Goal: Task Accomplishment & Management: Manage account settings

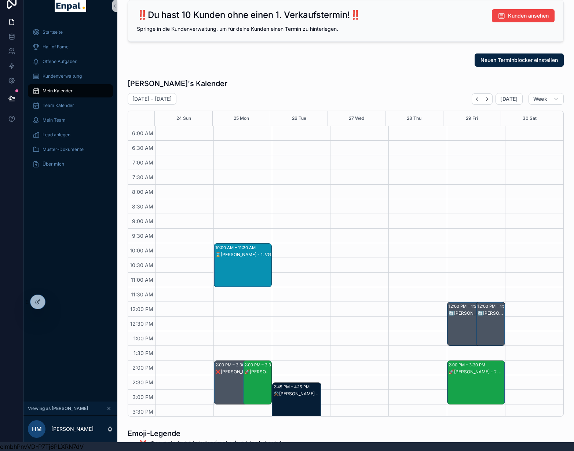
scroll to position [174, 0]
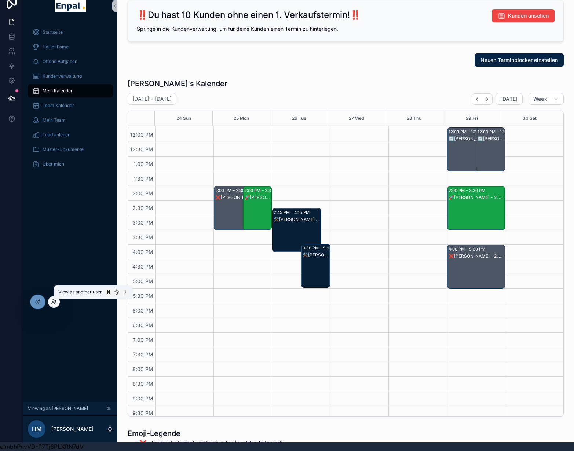
click at [52, 302] on icon at bounding box center [53, 301] width 2 height 2
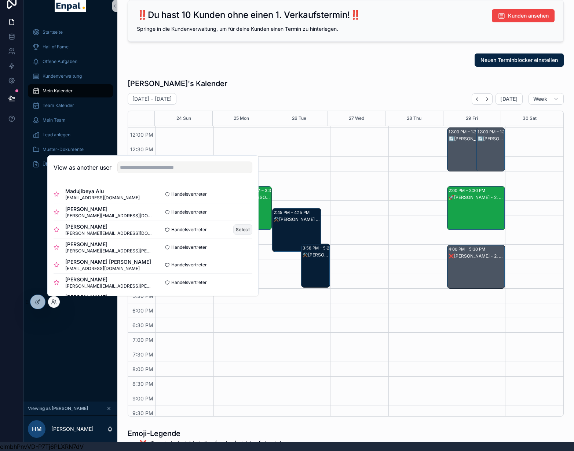
click at [237, 231] on button "Select" at bounding box center [242, 229] width 19 height 11
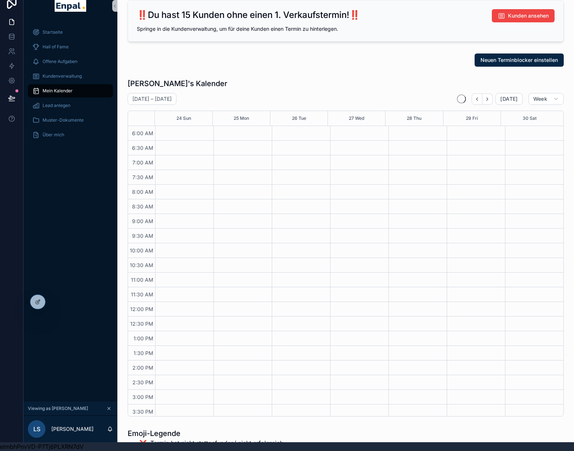
scroll to position [174, 0]
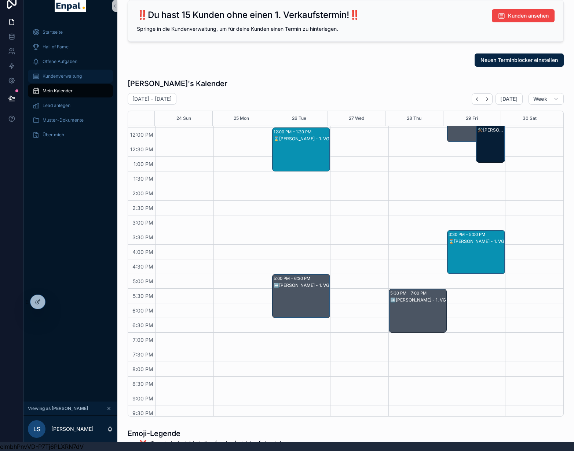
click at [74, 73] on span "Kundenverwaltung" at bounding box center [62, 76] width 39 height 6
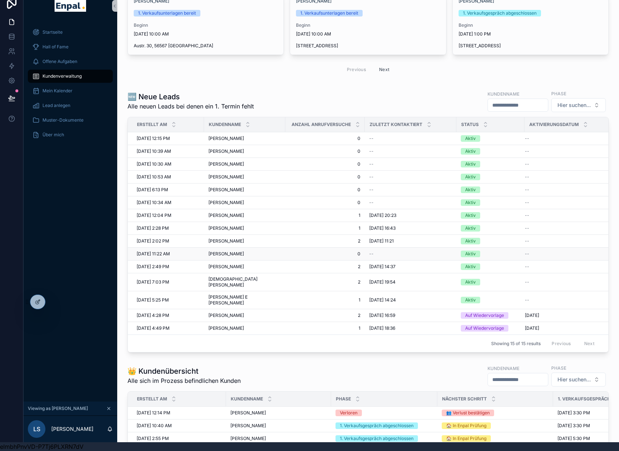
scroll to position [134, 0]
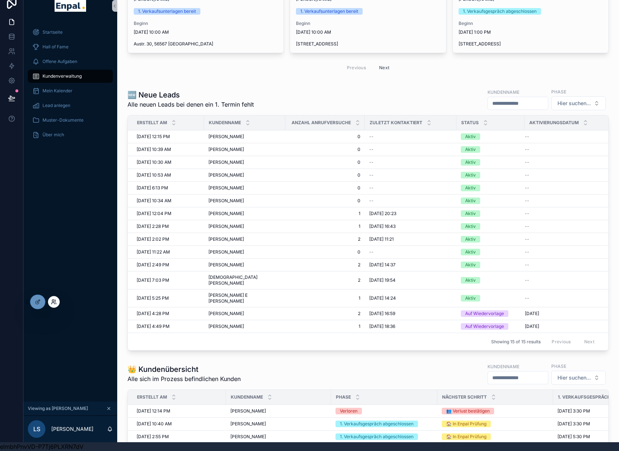
click at [51, 303] on icon at bounding box center [54, 302] width 6 height 6
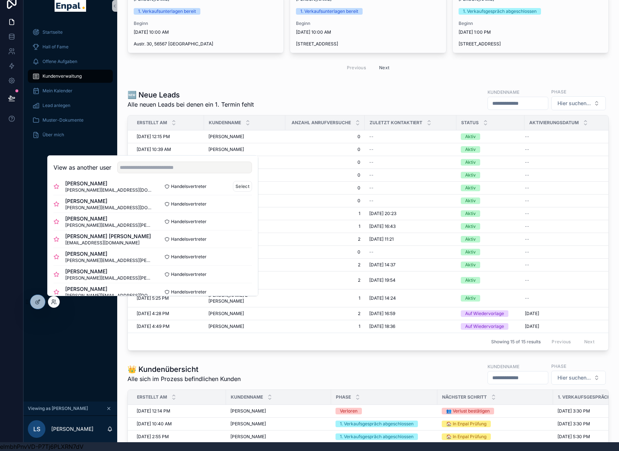
scroll to position [62, 0]
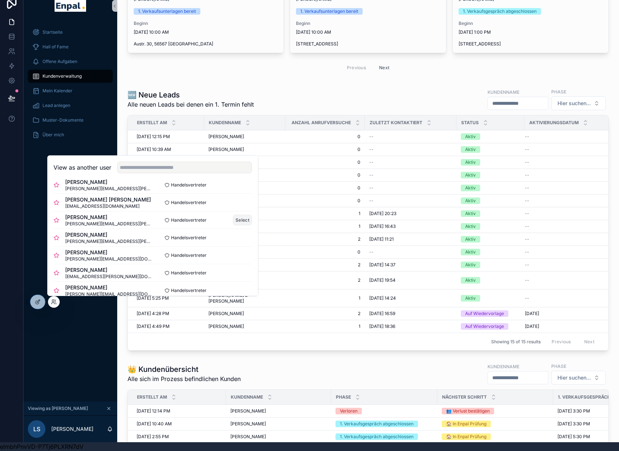
click at [234, 217] on button "Select" at bounding box center [242, 220] width 19 height 11
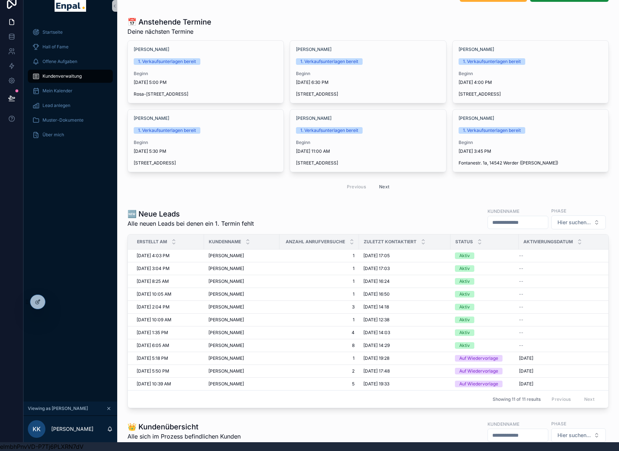
scroll to position [28, 0]
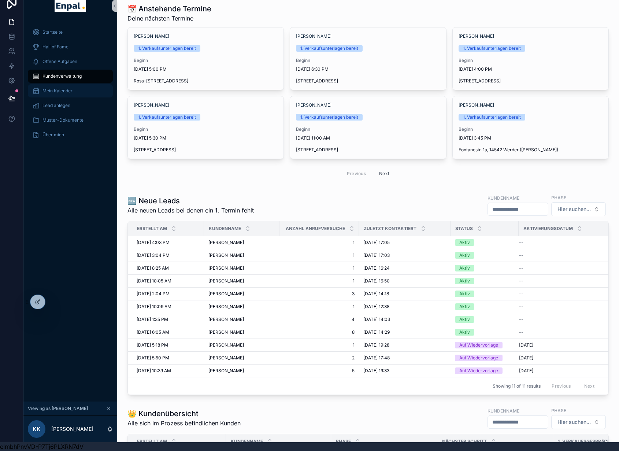
click at [72, 88] on span "Mein Kalender" at bounding box center [58, 91] width 30 height 6
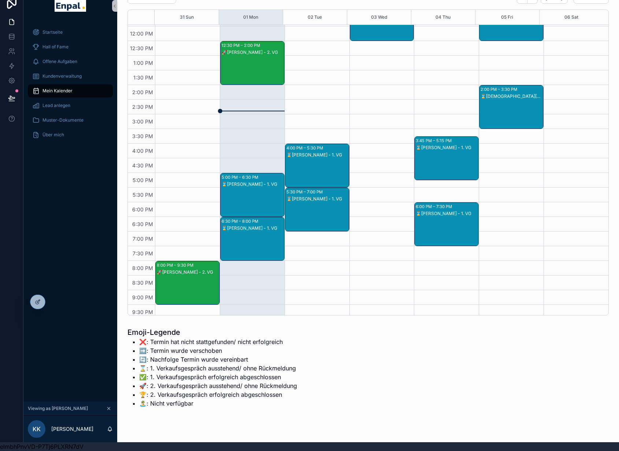
scroll to position [39, 0]
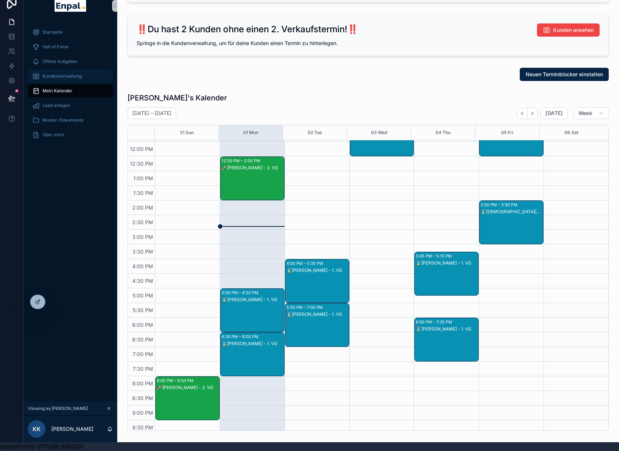
click at [55, 75] on div "Kundenverwaltung" at bounding box center [70, 76] width 76 height 12
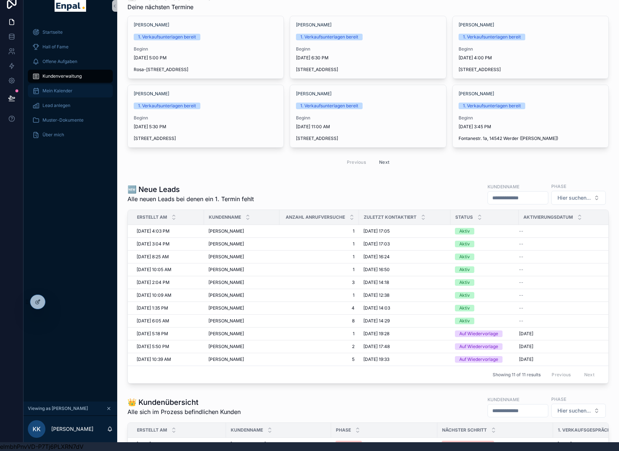
click at [62, 88] on span "Mein Kalender" at bounding box center [58, 91] width 30 height 6
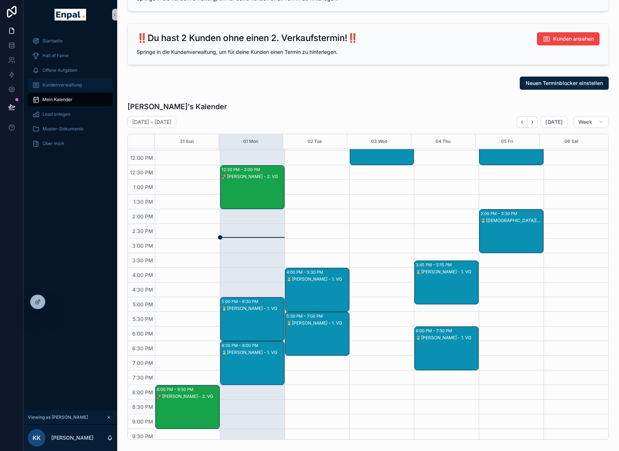
click at [57, 88] on div "Kundenverwaltung" at bounding box center [70, 85] width 76 height 12
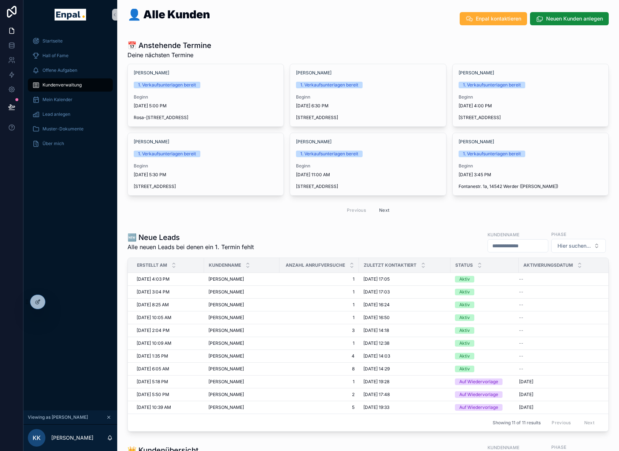
click at [75, 237] on div "Startseite Hall of Fame Offene Aufgaben Kundenverwaltung Mein Kalender Lead anl…" at bounding box center [70, 219] width 94 height 381
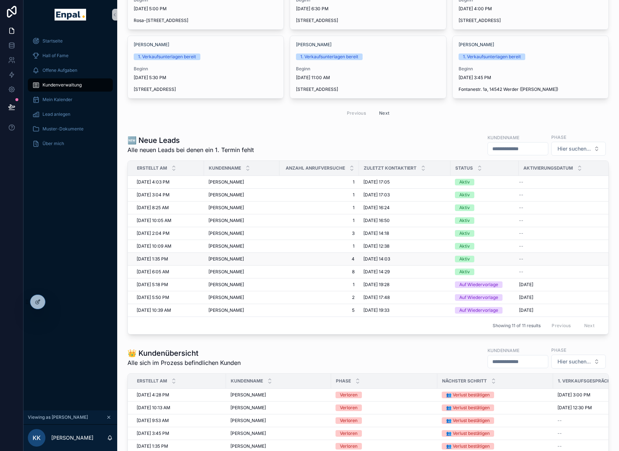
scroll to position [89, 0]
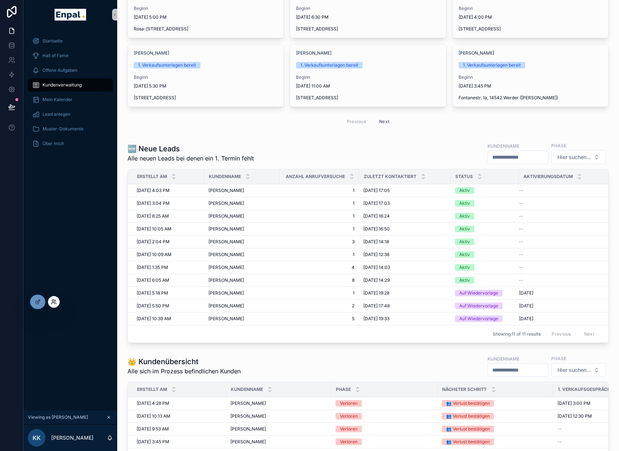
click at [55, 303] on icon at bounding box center [54, 302] width 6 height 6
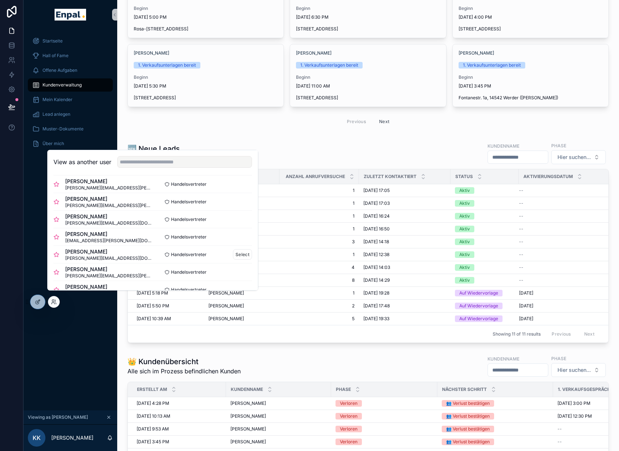
scroll to position [101, 0]
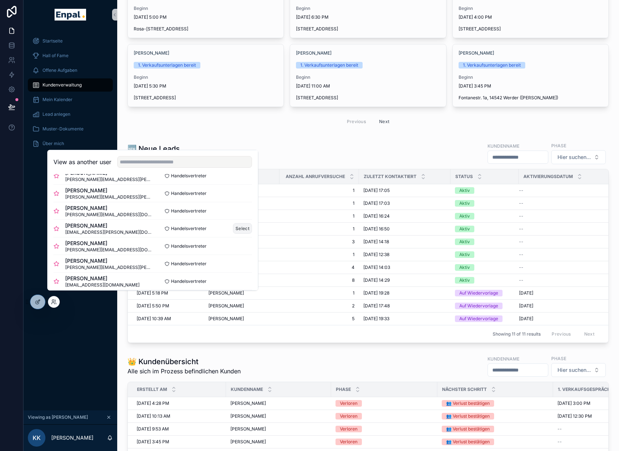
click at [239, 234] on button "Select" at bounding box center [242, 228] width 19 height 11
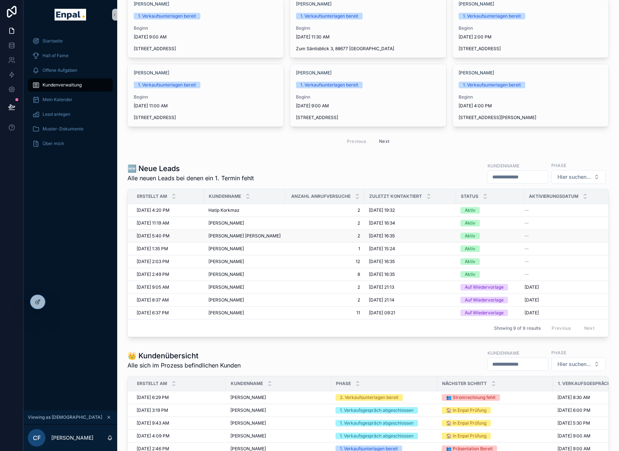
scroll to position [70, 0]
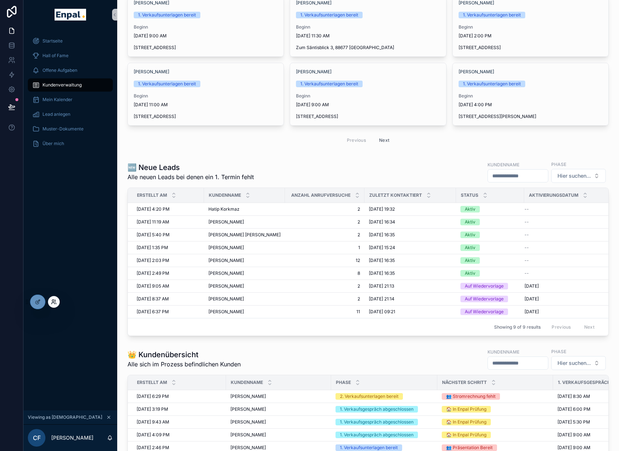
click at [54, 302] on icon at bounding box center [54, 302] width 6 height 6
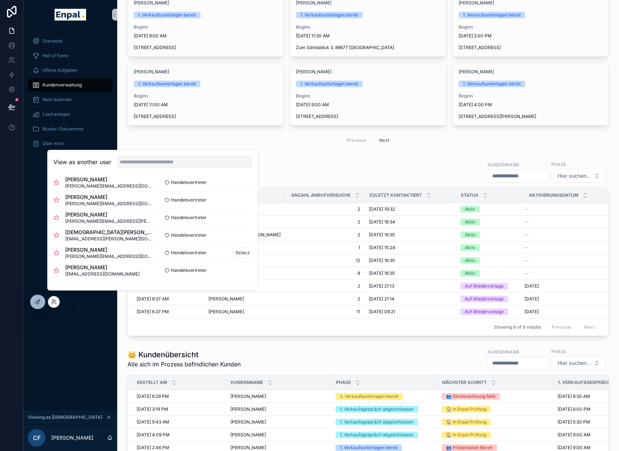
scroll to position [281, 0]
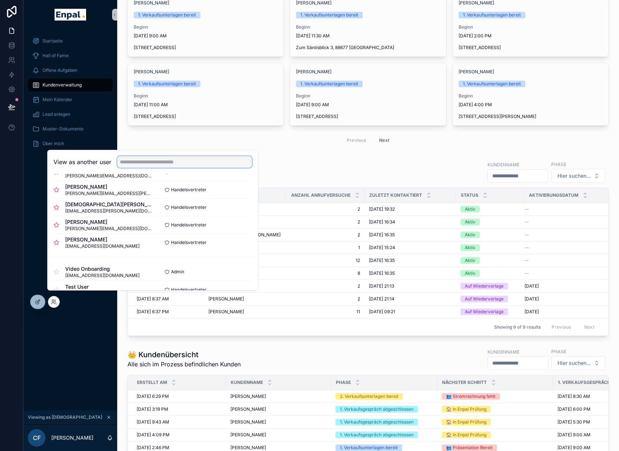
click at [183, 168] on input "text" at bounding box center [184, 162] width 135 height 12
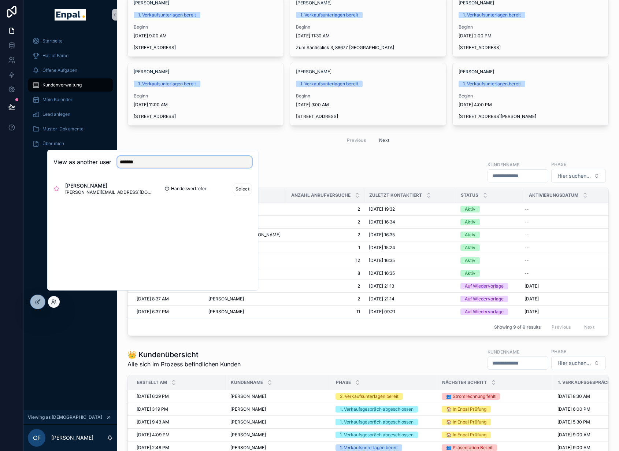
type input "*******"
click at [56, 191] on icon at bounding box center [56, 188] width 5 height 5
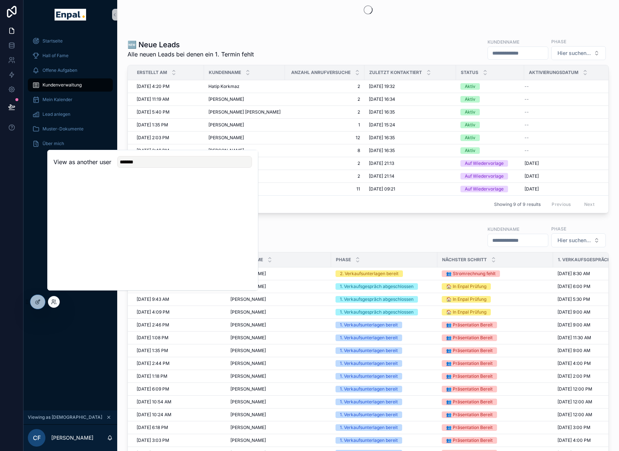
scroll to position [70, 0]
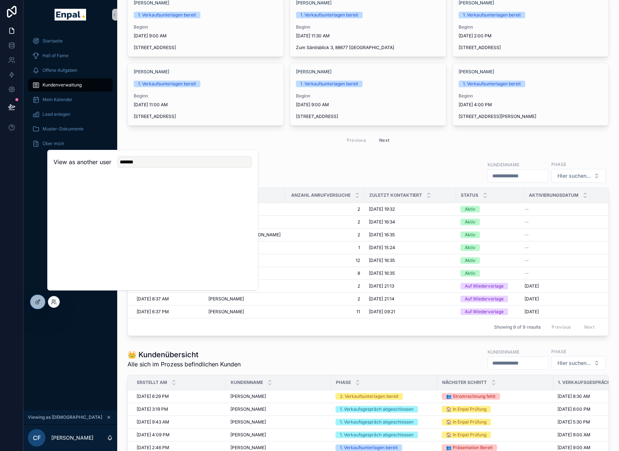
click at [140, 174] on div "View as another user *******" at bounding box center [153, 162] width 210 height 24
click at [134, 168] on input "*******" at bounding box center [184, 162] width 135 height 12
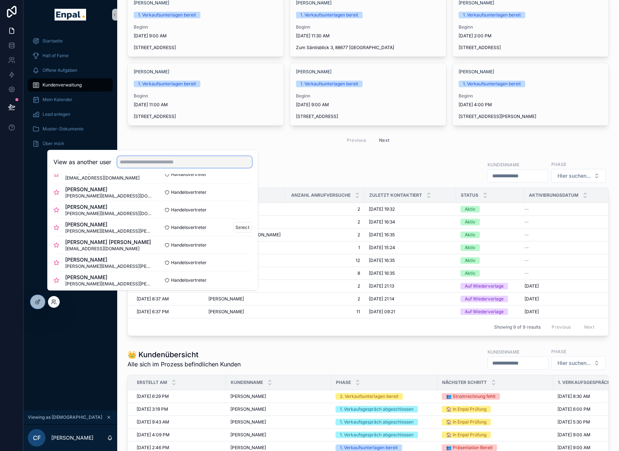
scroll to position [13, 0]
click at [242, 234] on button "Select" at bounding box center [242, 229] width 19 height 11
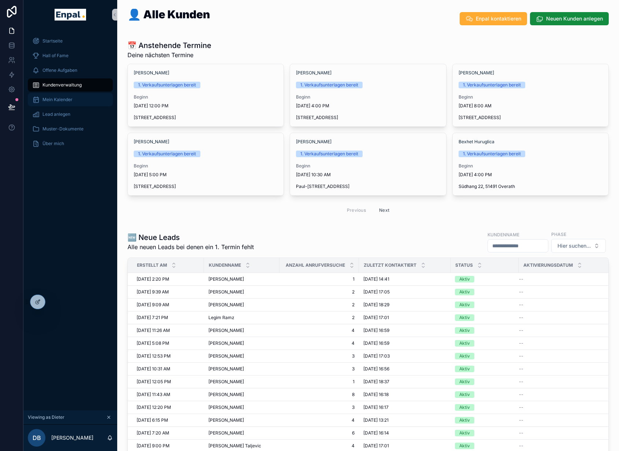
click at [74, 95] on div "Mein Kalender" at bounding box center [70, 100] width 76 height 12
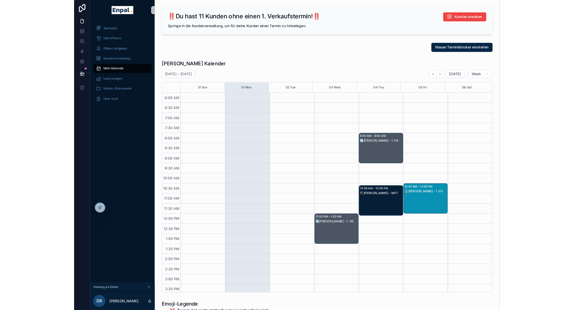
scroll to position [14, 0]
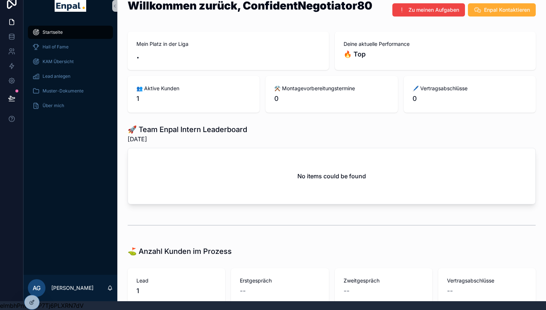
scroll to position [14, 0]
click at [32, 286] on icon at bounding box center [31, 285] width 2 height 2
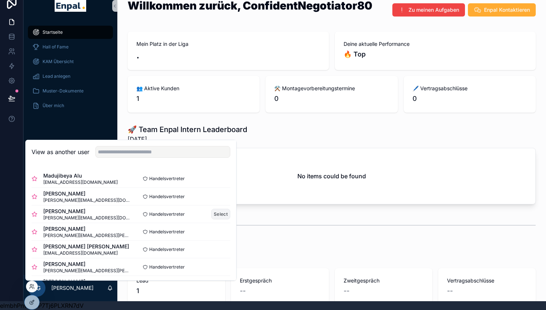
click at [217, 213] on button "Select" at bounding box center [220, 214] width 19 height 11
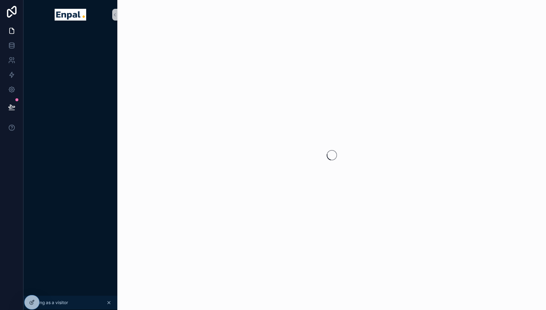
scroll to position [14, 0]
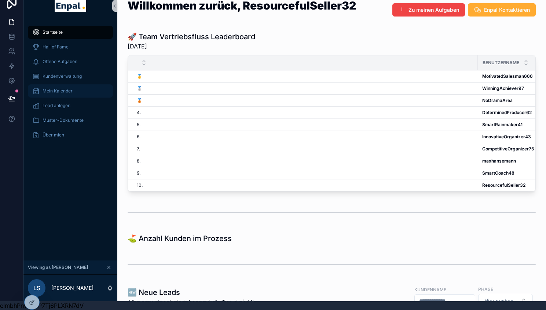
click at [60, 85] on div "Mein Kalender" at bounding box center [70, 91] width 76 height 12
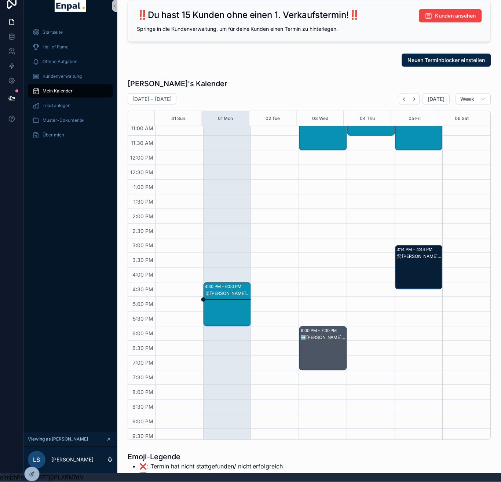
scroll to position [152, 0]
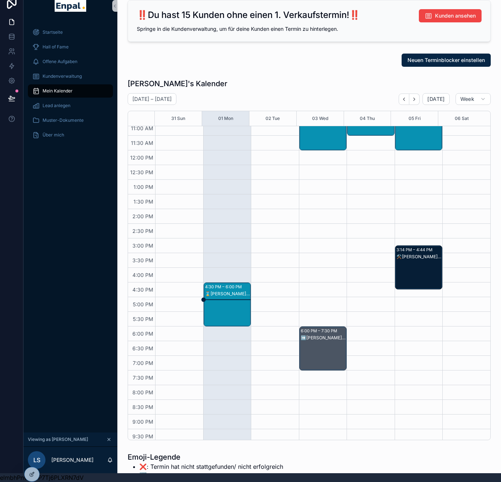
click at [243, 75] on div "Luca's Kalender August 31 – September 06 Today Week 31 Sun 01 Mon 02 Tue 03 Wed…" at bounding box center [309, 258] width 372 height 367
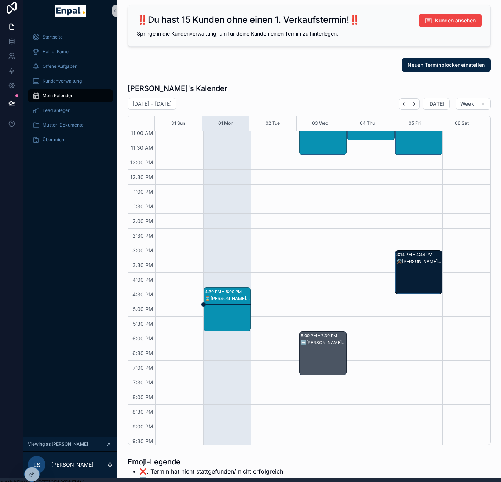
scroll to position [0, 0]
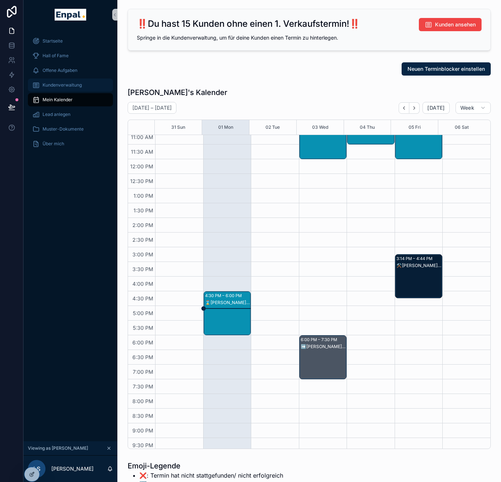
click at [92, 88] on div "Kundenverwaltung" at bounding box center [70, 85] width 76 height 12
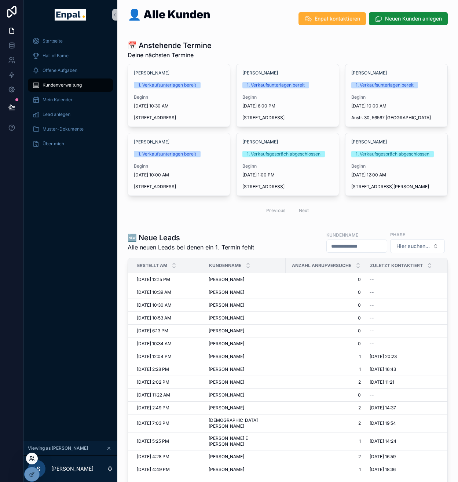
click at [33, 309] on icon at bounding box center [33, 457] width 1 height 2
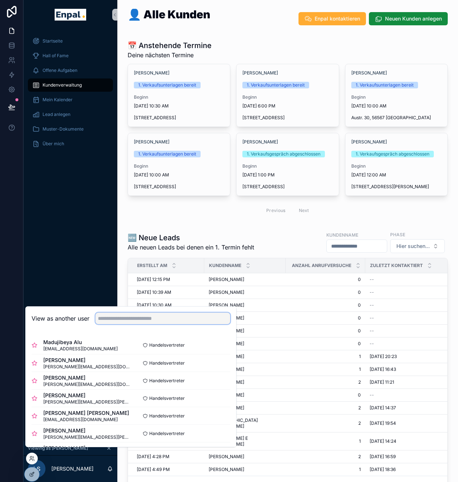
click at [147, 309] on input "text" at bounding box center [162, 318] width 135 height 12
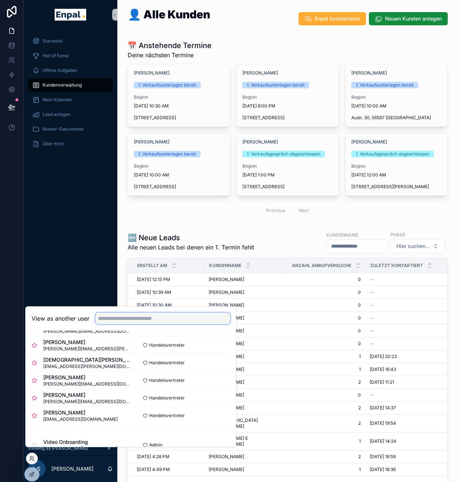
scroll to position [292, 0]
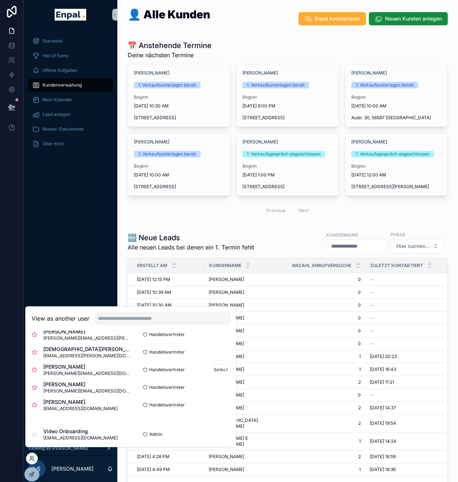
click at [78, 309] on span "hassan.mouchawrab_ext@enpal.de" at bounding box center [87, 373] width 88 height 6
click at [211, 309] on button "Select" at bounding box center [220, 369] width 19 height 11
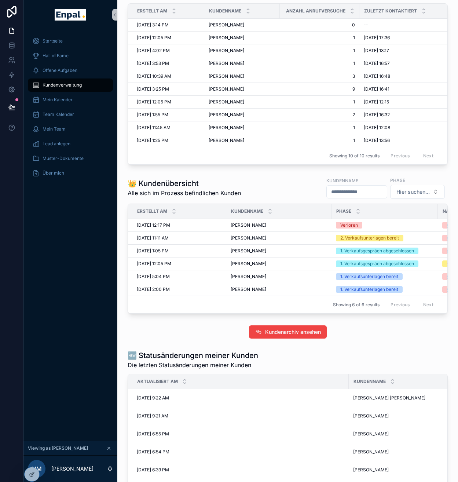
scroll to position [206, 0]
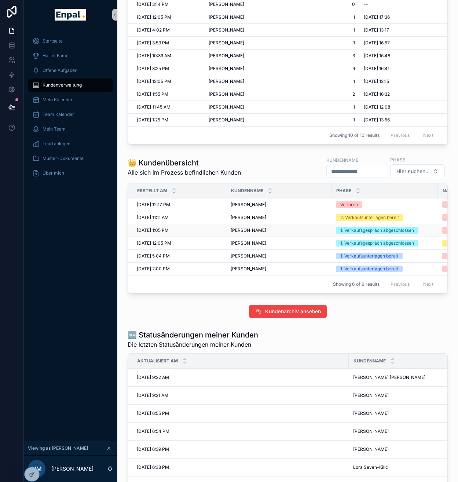
click at [243, 233] on span "Karin Krogman" at bounding box center [249, 230] width 36 height 6
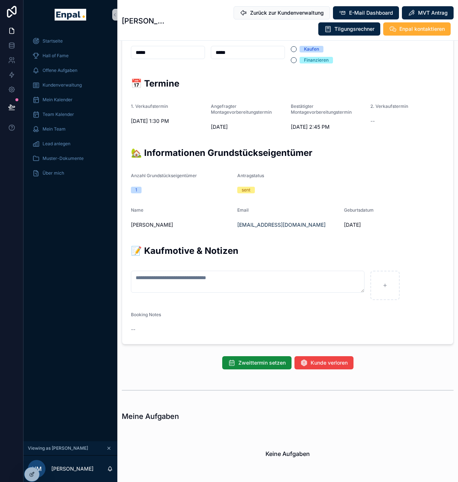
scroll to position [395, 0]
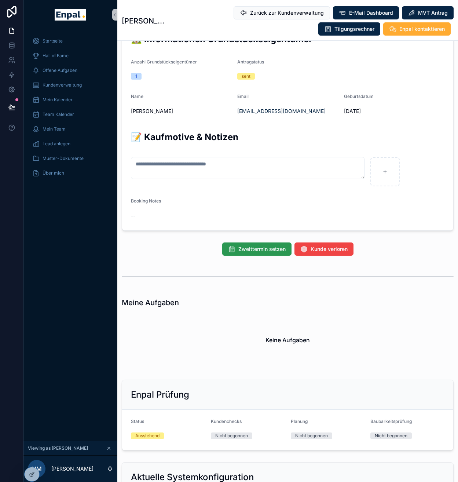
click at [265, 253] on span "Zweittermin setzen" at bounding box center [261, 248] width 47 height 7
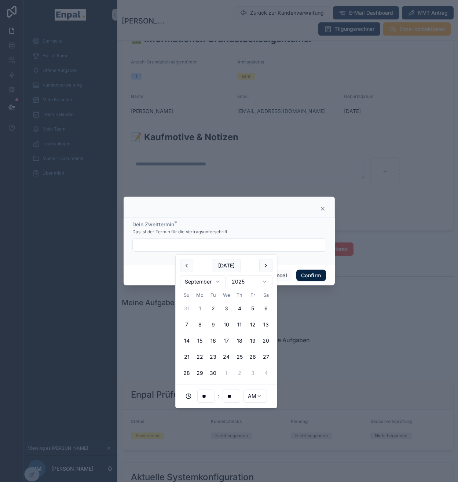
click at [174, 250] on input "text" at bounding box center [229, 245] width 193 height 10
click at [253, 310] on button "5" at bounding box center [252, 308] width 13 height 13
click at [211, 396] on input "**" at bounding box center [206, 396] width 17 height 10
click at [205, 311] on div "03" at bounding box center [205, 311] width 33 height 12
type input "**********"
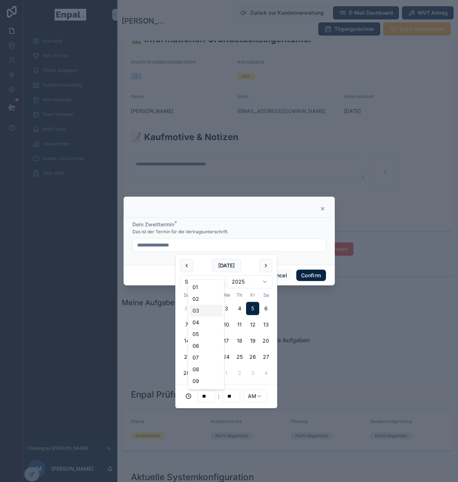
type input "**"
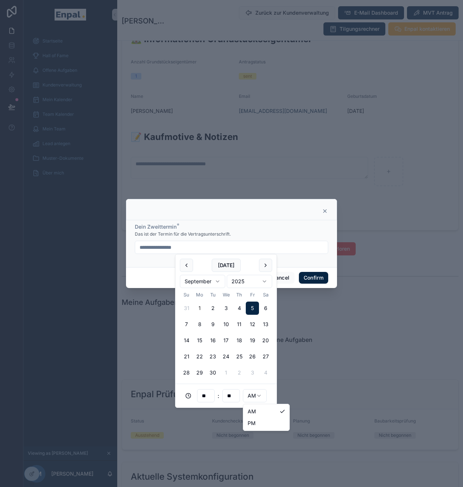
click at [254, 390] on html "**********" at bounding box center [231, 248] width 463 height 496
type input "**********"
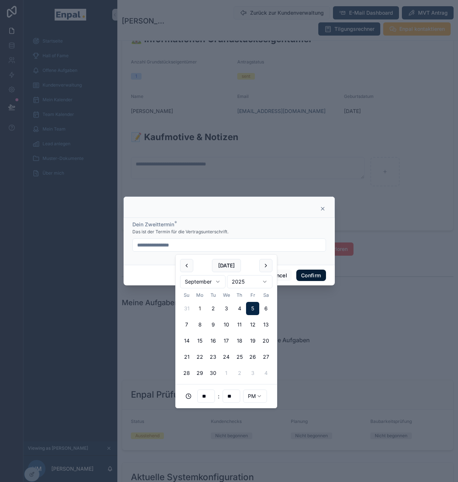
click at [303, 273] on button "Confirm" at bounding box center [310, 275] width 29 height 12
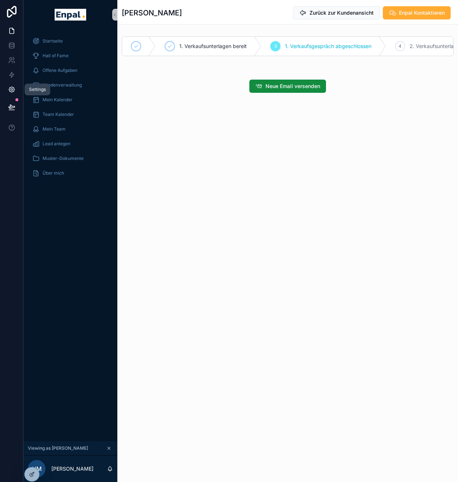
click at [15, 91] on link at bounding box center [11, 89] width 23 height 15
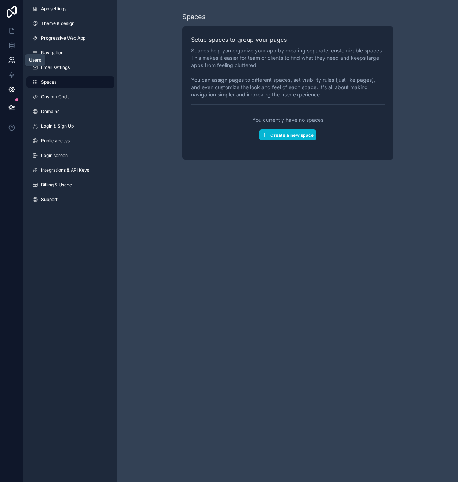
click at [16, 54] on link at bounding box center [11, 60] width 23 height 15
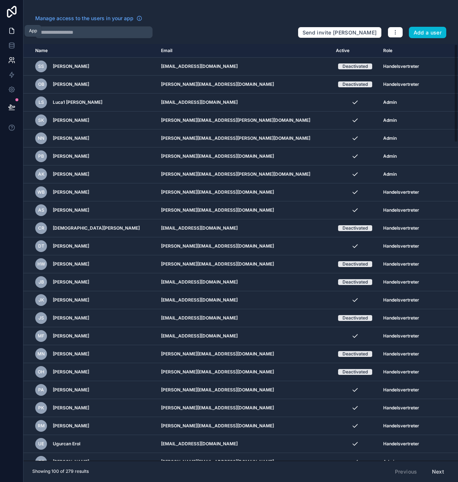
click at [14, 29] on icon at bounding box center [11, 30] width 7 height 7
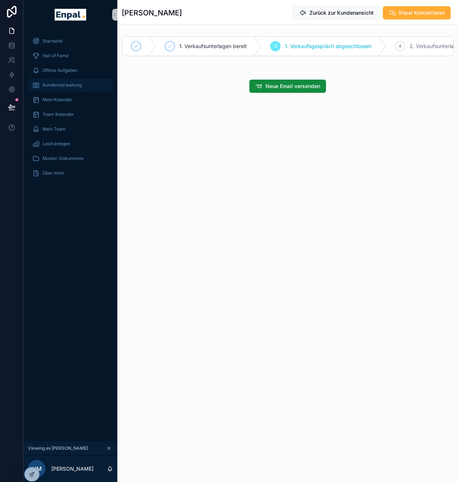
click at [71, 86] on span "Kundenverwaltung" at bounding box center [62, 85] width 39 height 6
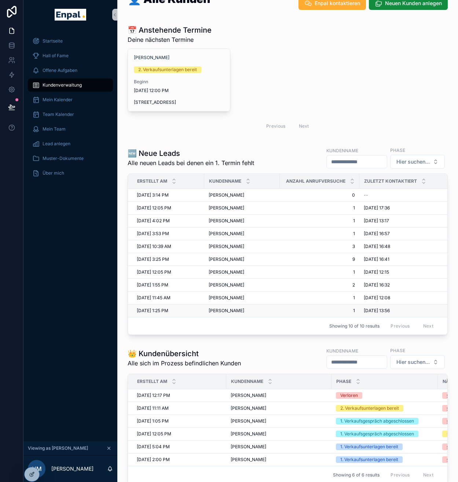
scroll to position [59, 0]
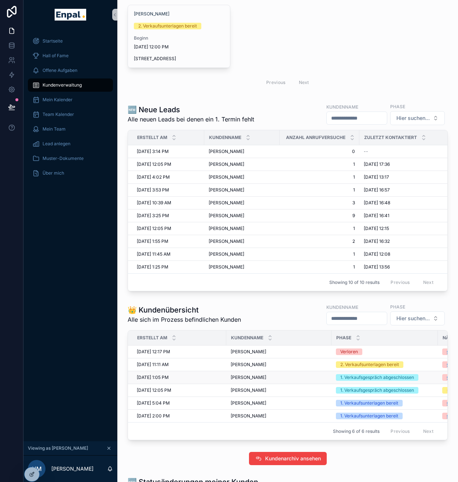
click at [259, 384] on td "Karin Krogman Karin Krogman" at bounding box center [278, 377] width 105 height 13
click at [236, 380] on span "Karin Krogman" at bounding box center [249, 377] width 36 height 6
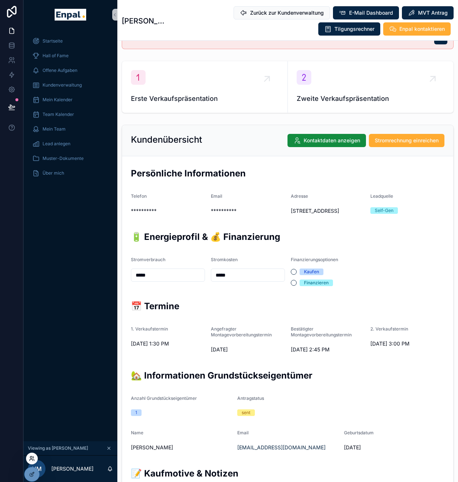
click at [33, 457] on icon at bounding box center [32, 458] width 6 height 6
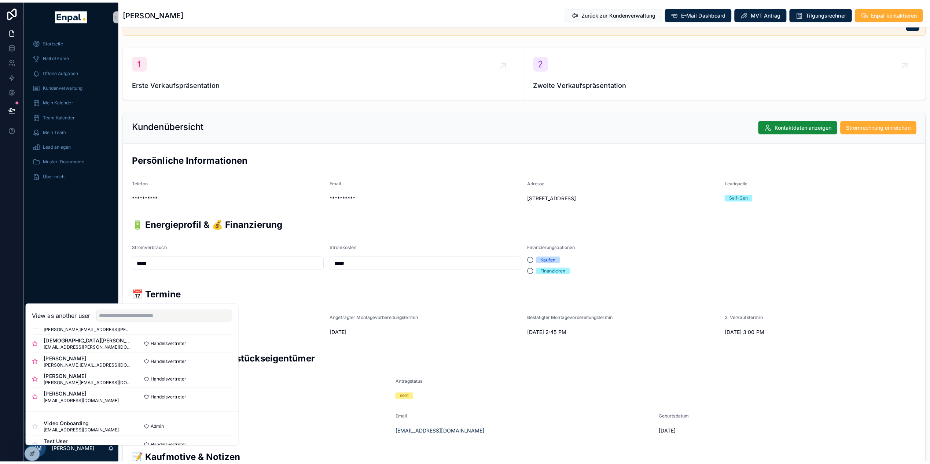
scroll to position [298, 0]
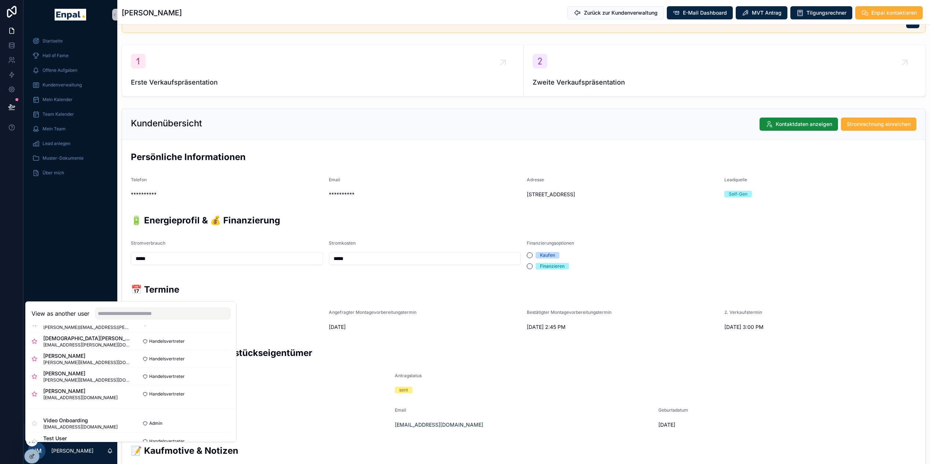
click at [85, 210] on div "Startseite Hall of Fame Offene Aufgaben Kundenverwaltung Mein Kalender Team Kal…" at bounding box center [70, 226] width 94 height 394
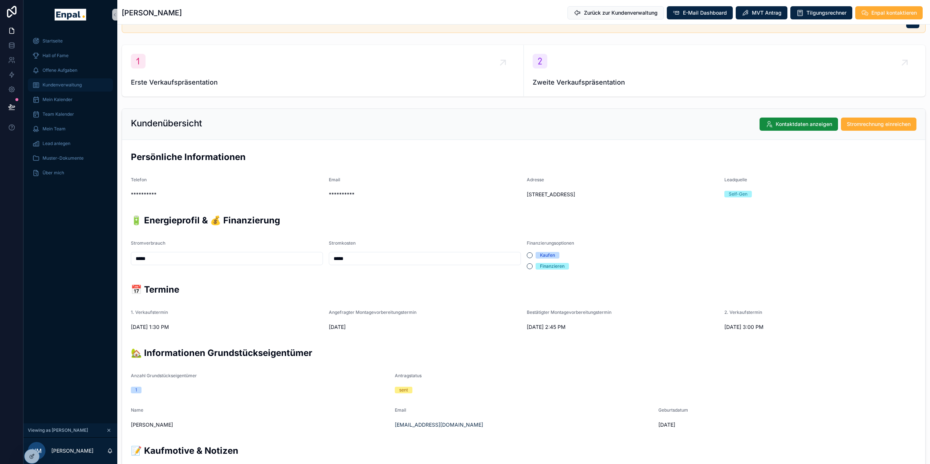
click at [63, 88] on div "Kundenverwaltung" at bounding box center [70, 85] width 76 height 12
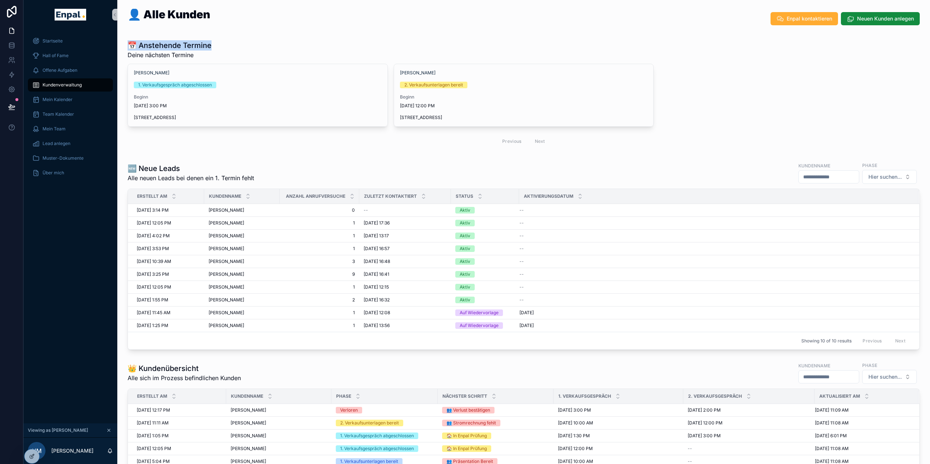
drag, startPoint x: 124, startPoint y: 41, endPoint x: 225, endPoint y: 49, distance: 101.1
click at [225, 49] on div "📅 Anstehende Termine Deine nächsten Termine Karin Krogman 1. Verkaufsgespräch a…" at bounding box center [523, 94] width 801 height 115
drag, startPoint x: 138, startPoint y: 170, endPoint x: 189, endPoint y: 173, distance: 51.7
click at [189, 173] on h1 "🆕 Neue Leads" at bounding box center [191, 168] width 126 height 10
click at [202, 369] on h1 "👑 Kundenübersicht" at bounding box center [184, 369] width 113 height 10
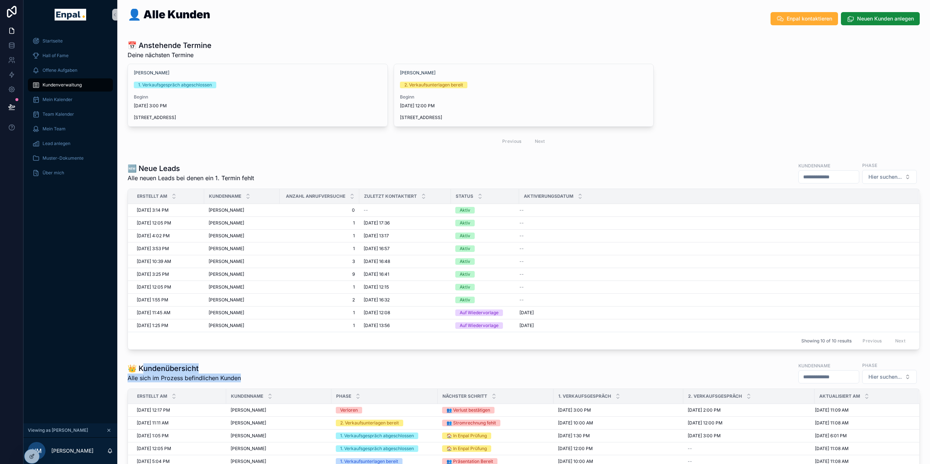
drag, startPoint x: 234, startPoint y: 375, endPoint x: 142, endPoint y: 364, distance: 92.3
click at [142, 364] on div "👑 Kundenübersicht Alle sich im Prozess befindlichen Kunden Kundenname Phase Hie…" at bounding box center [524, 373] width 792 height 23
drag, startPoint x: 138, startPoint y: 169, endPoint x: 251, endPoint y: 177, distance: 113.9
click at [251, 177] on div "🆕 Neue Leads Alle neuen Leads bei denen ein 1. Termin fehlt" at bounding box center [191, 172] width 126 height 19
click at [272, 178] on div "🆕 Neue Leads Alle neuen Leads bei denen ein 1. Termin fehlt Kundenname Phase Hi…" at bounding box center [524, 173] width 792 height 23
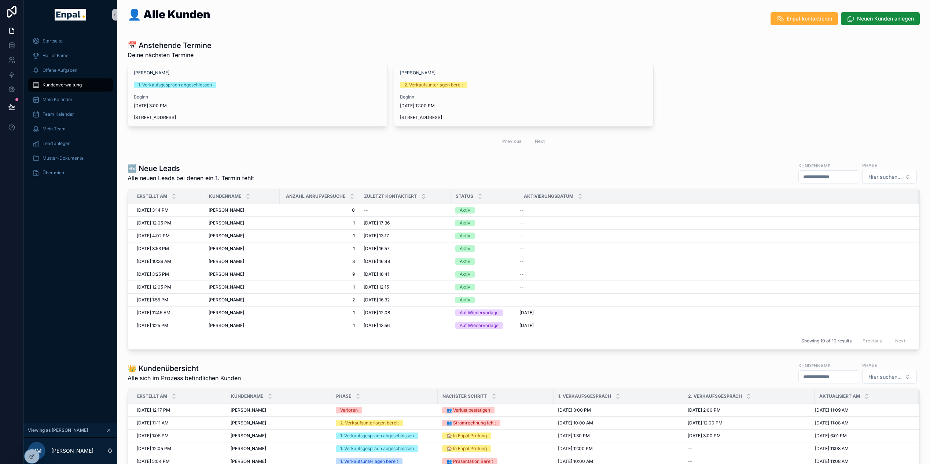
click at [230, 210] on span "Jens Frahmann" at bounding box center [227, 210] width 36 height 6
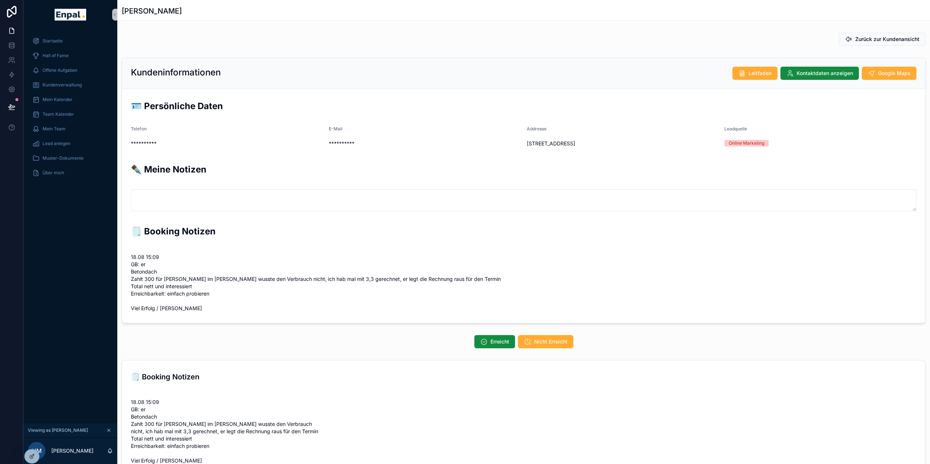
scroll to position [165, 0]
click at [457, 343] on span "Nicht Erreicht" at bounding box center [550, 341] width 33 height 7
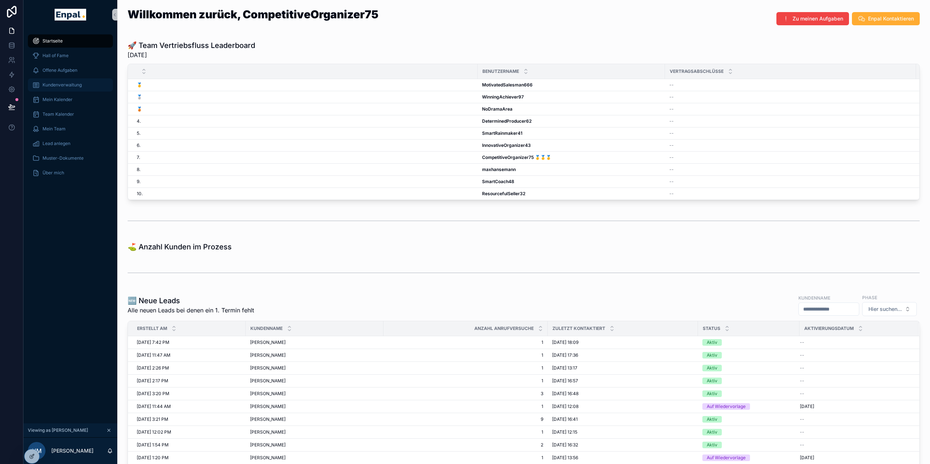
click at [70, 82] on span "Kundenverwaltung" at bounding box center [62, 85] width 39 height 6
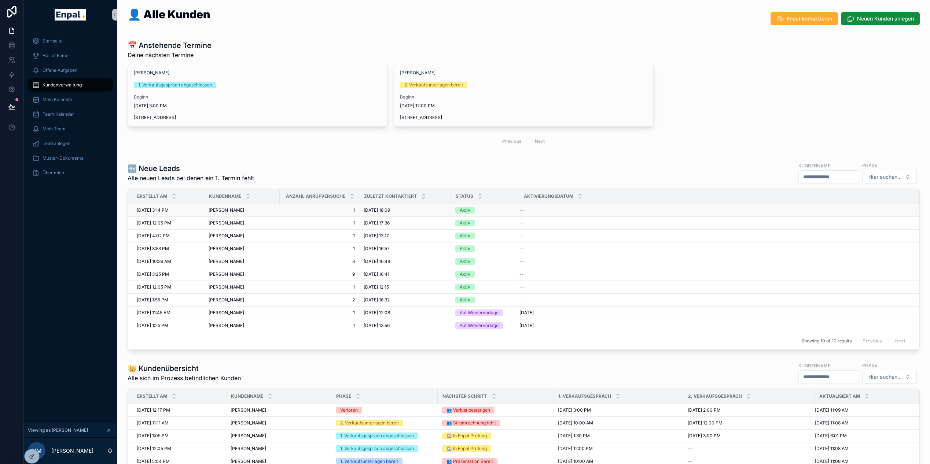
click at [221, 211] on span "Jens Frahmann" at bounding box center [227, 210] width 36 height 6
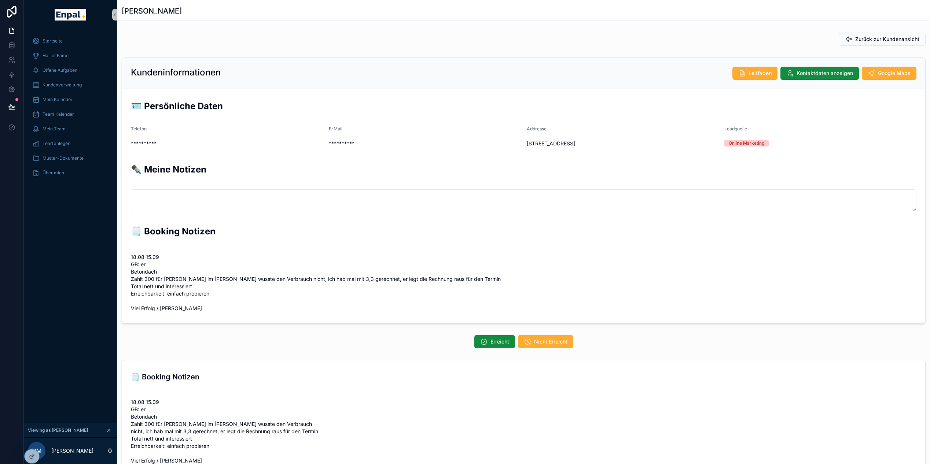
scroll to position [165, 0]
click at [457, 336] on button "Erreicht" at bounding box center [494, 341] width 41 height 13
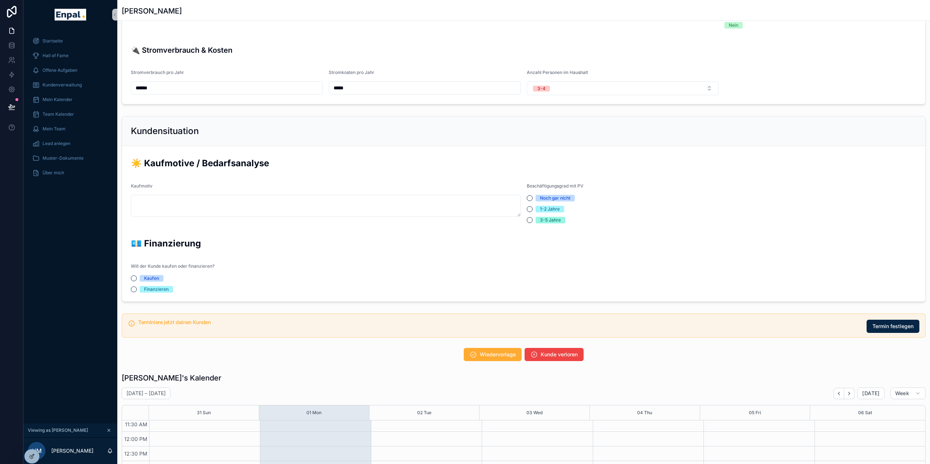
scroll to position [555, 0]
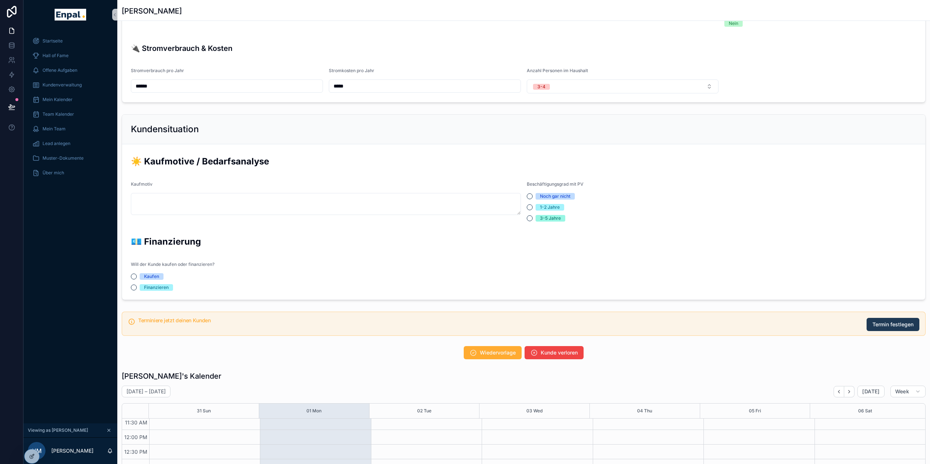
click at [457, 325] on span "Termin festlegen" at bounding box center [892, 324] width 41 height 7
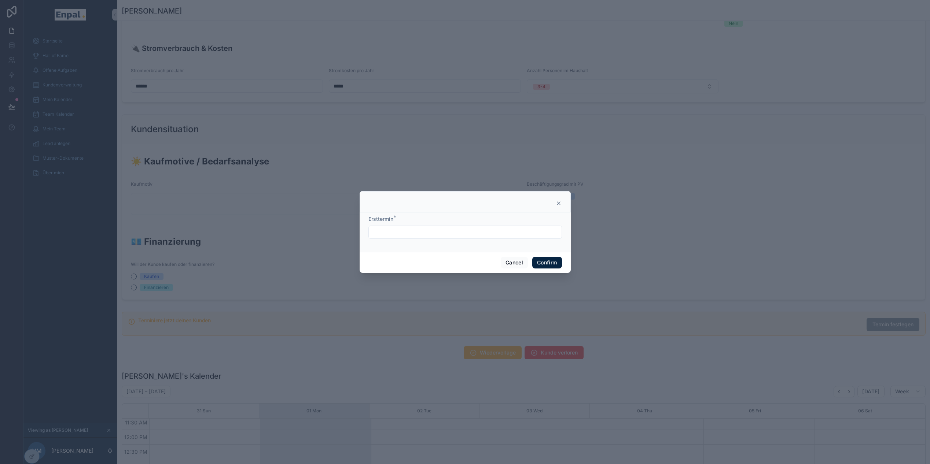
click at [457, 235] on input "text" at bounding box center [465, 232] width 193 height 10
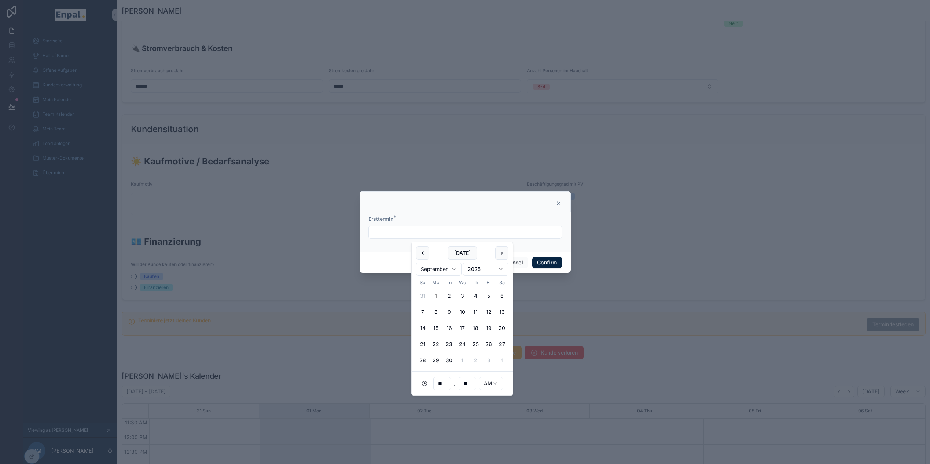
click at [457, 205] on icon at bounding box center [558, 203] width 3 height 3
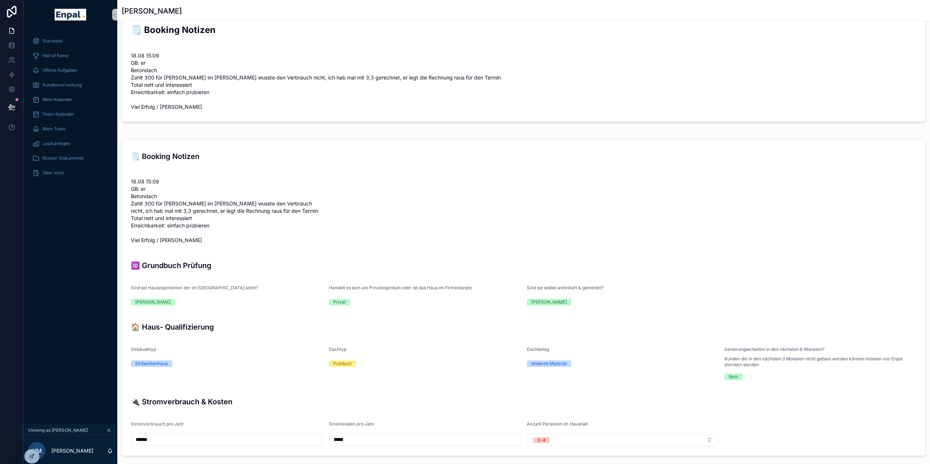
scroll to position [0, 0]
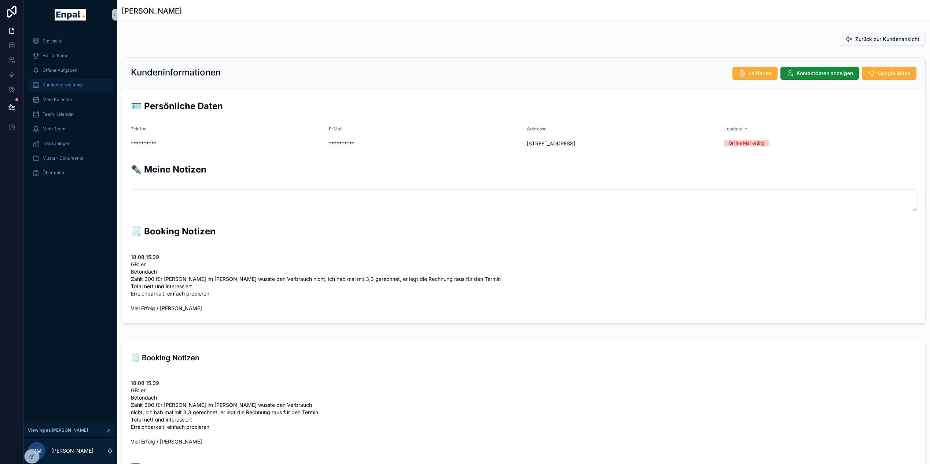
click at [75, 89] on div "Kundenverwaltung" at bounding box center [70, 85] width 76 height 12
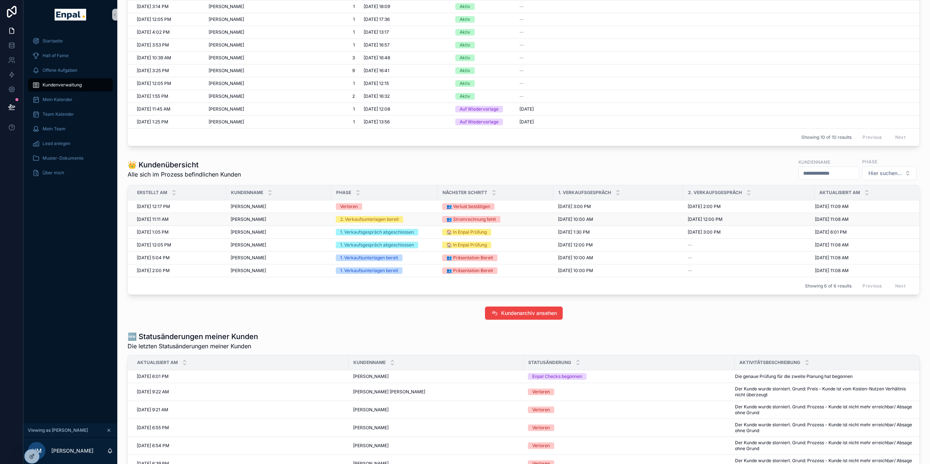
scroll to position [206, 0]
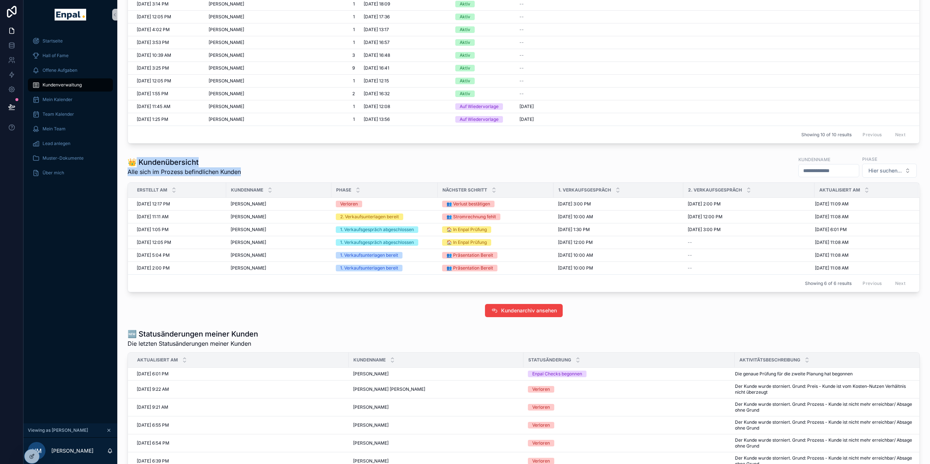
drag, startPoint x: 135, startPoint y: 162, endPoint x: 257, endPoint y: 174, distance: 123.0
click at [257, 174] on div "👑 Kundenübersicht Alle sich im Prozess befindlichen Kunden Kundenname Phase Hie…" at bounding box center [524, 166] width 792 height 23
drag, startPoint x: 365, startPoint y: 277, endPoint x: 377, endPoint y: 269, distance: 15.0
click at [374, 273] on td "1. Verkaufsunterlagen bereit" at bounding box center [384, 268] width 106 height 13
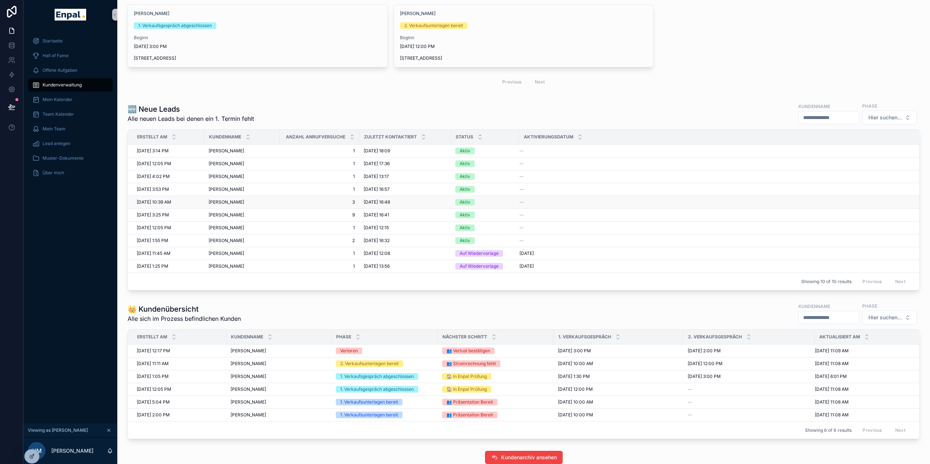
scroll to position [0, 0]
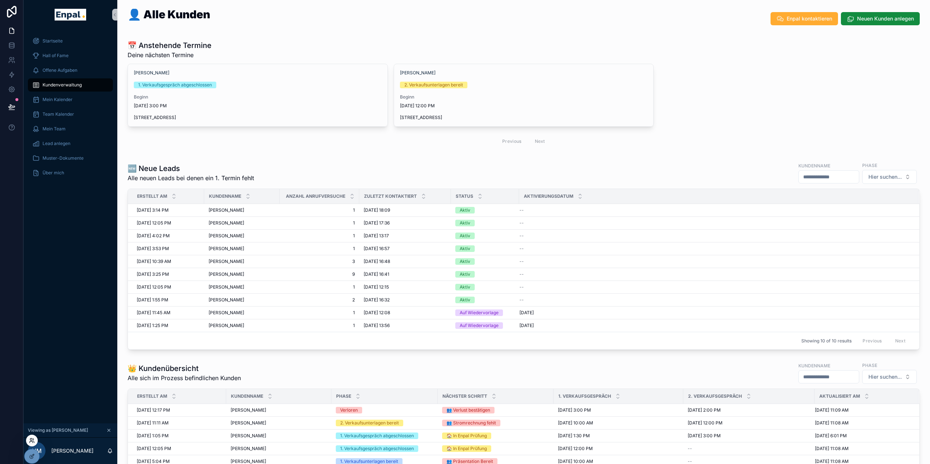
click at [33, 442] on icon at bounding box center [32, 441] width 6 height 6
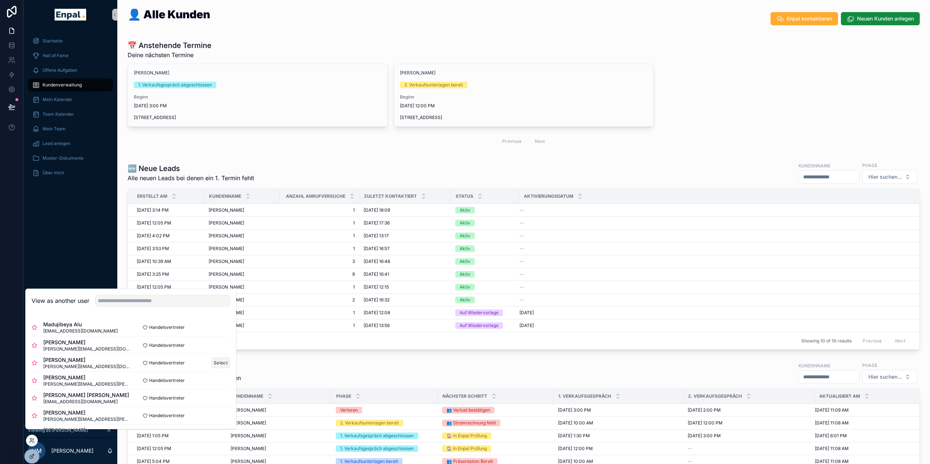
click at [217, 368] on button "Select" at bounding box center [220, 363] width 19 height 11
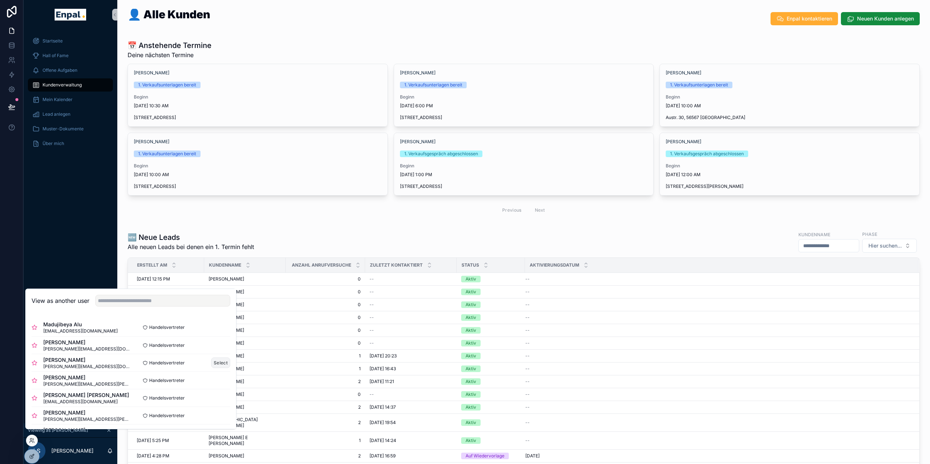
click at [217, 368] on button "Select" at bounding box center [220, 363] width 19 height 11
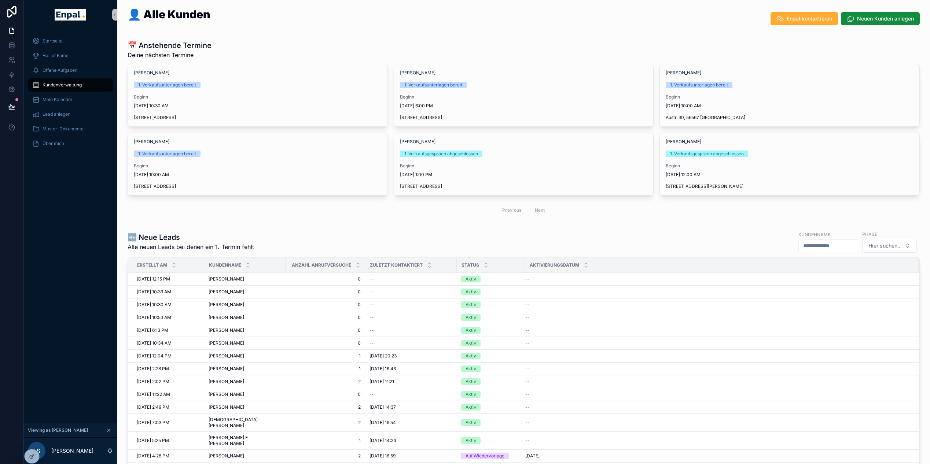
click at [211, 239] on h1 "🆕 Neue Leads" at bounding box center [191, 237] width 126 height 10
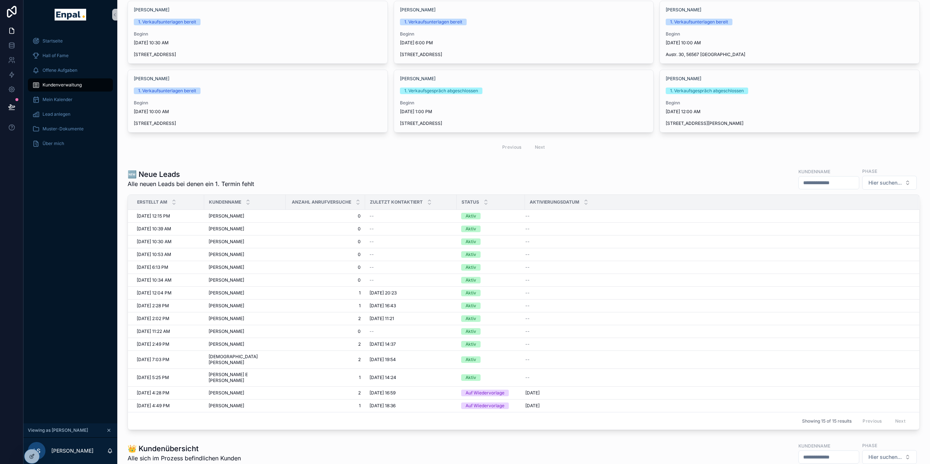
scroll to position [65, 0]
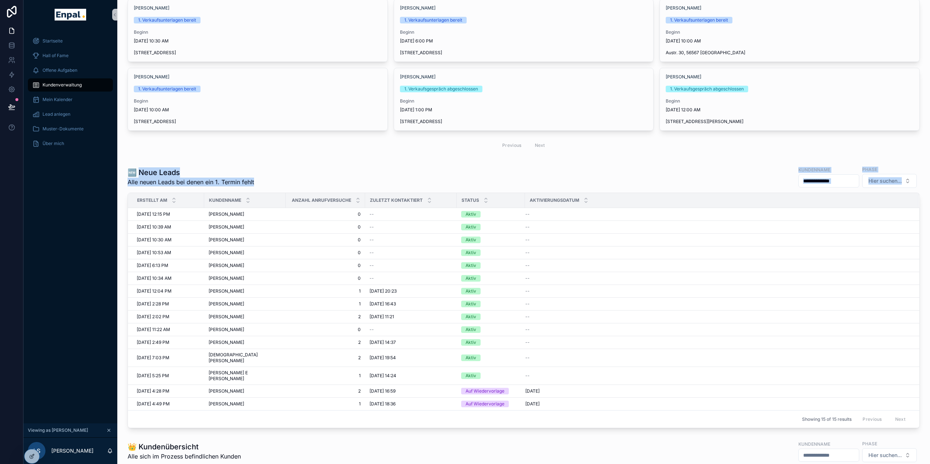
drag, startPoint x: 140, startPoint y: 172, endPoint x: 224, endPoint y: 192, distance: 86.5
click at [224, 192] on div "🆕 Neue Leads Alle neuen Leads bei denen ein 1. Termin fehlt Kundenname Phase Hi…" at bounding box center [524, 297] width 792 height 263
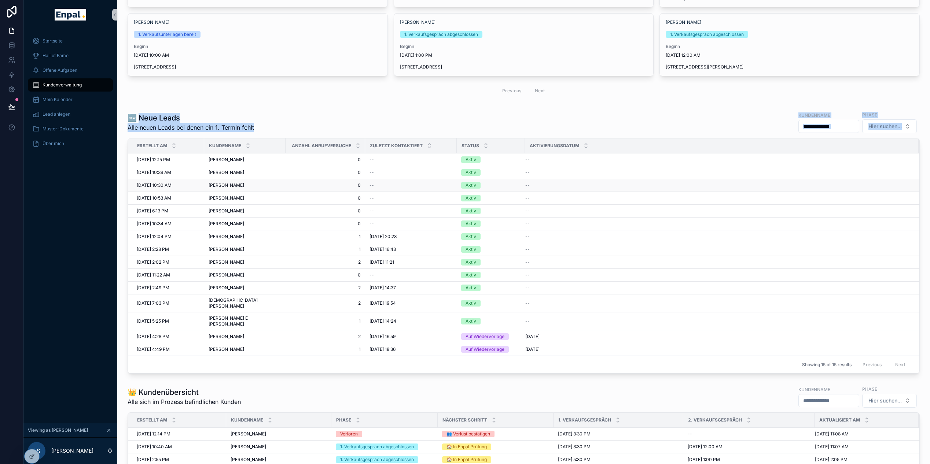
scroll to position [77, 0]
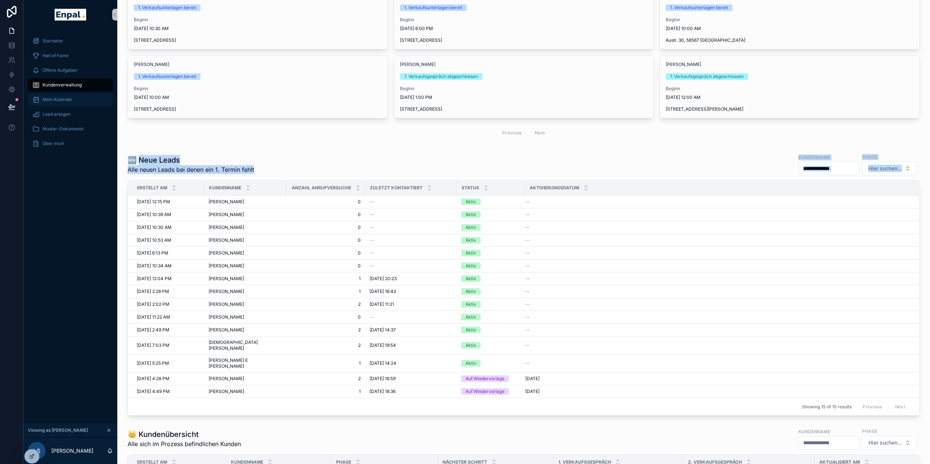
click at [83, 102] on div "Mein Kalender" at bounding box center [70, 100] width 76 height 12
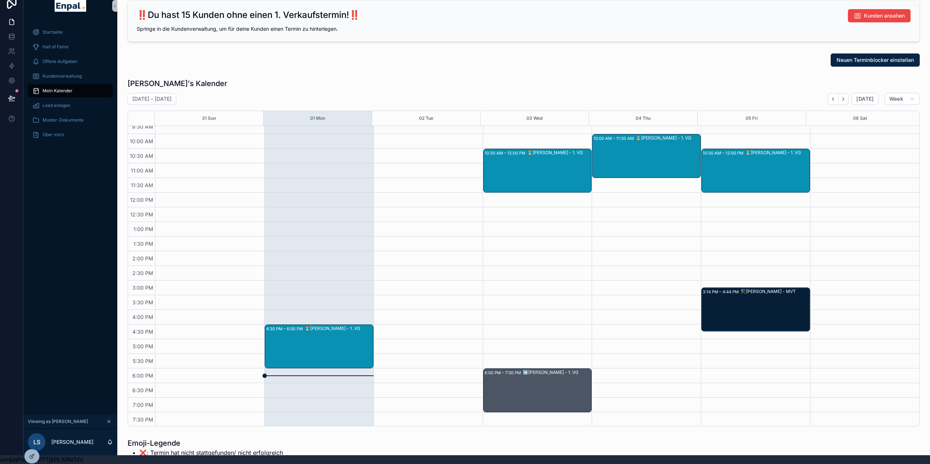
scroll to position [118, 0]
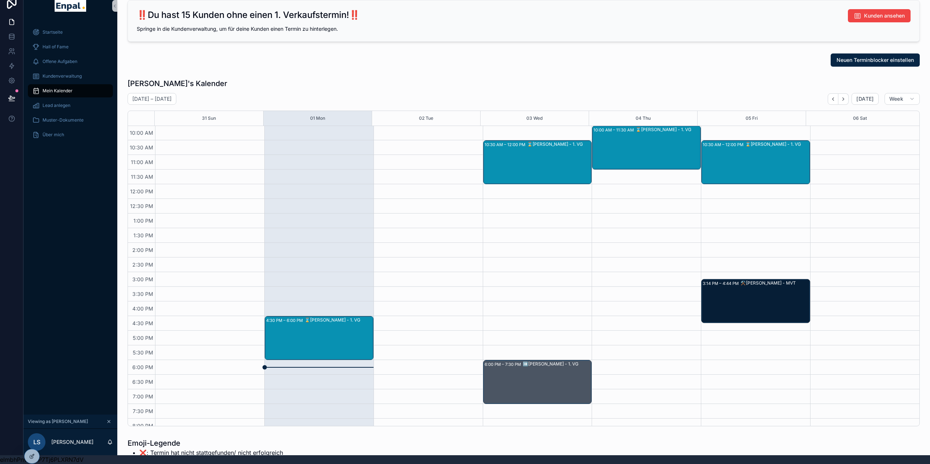
click at [340, 330] on div "⌛[PERSON_NAME] - 1. VG" at bounding box center [339, 338] width 68 height 43
click at [457, 289] on span "Zum Kunden" at bounding box center [470, 289] width 26 height 6
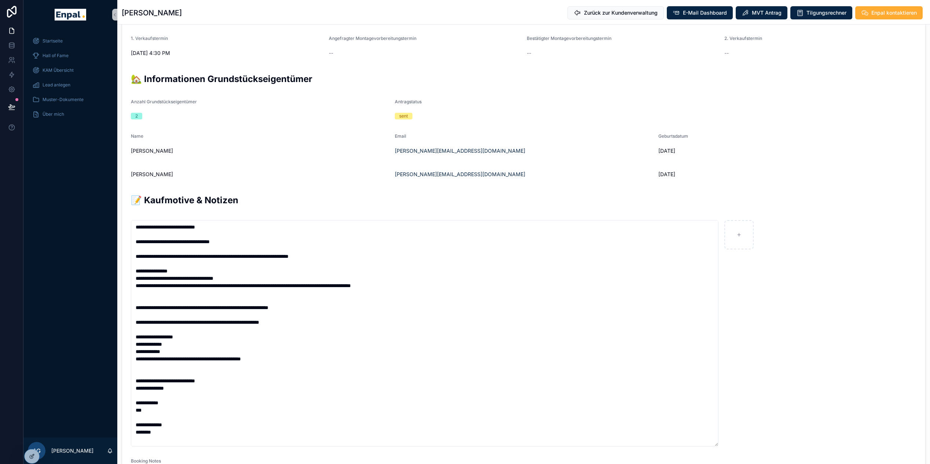
scroll to position [475, 0]
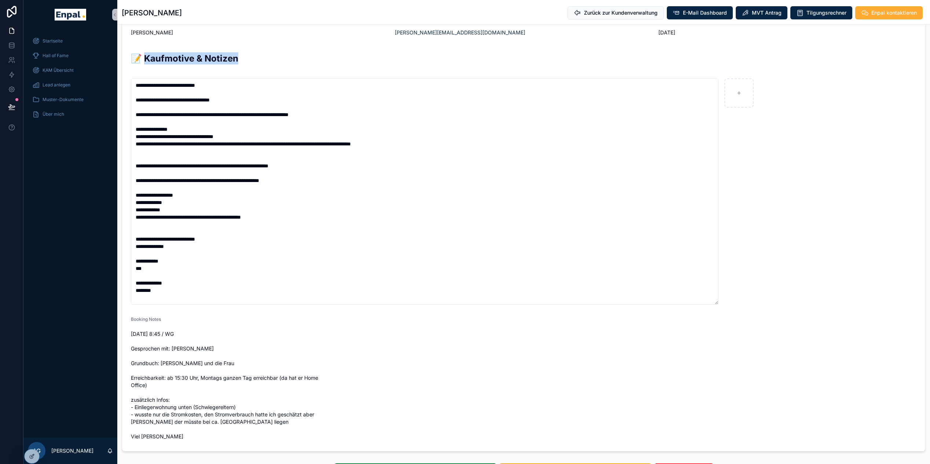
drag, startPoint x: 142, startPoint y: 60, endPoint x: 239, endPoint y: 61, distance: 96.8
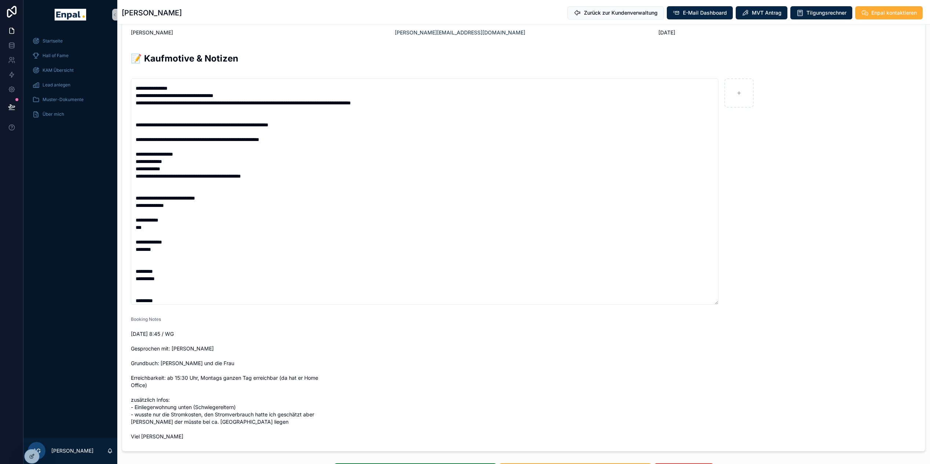
scroll to position [48, 0]
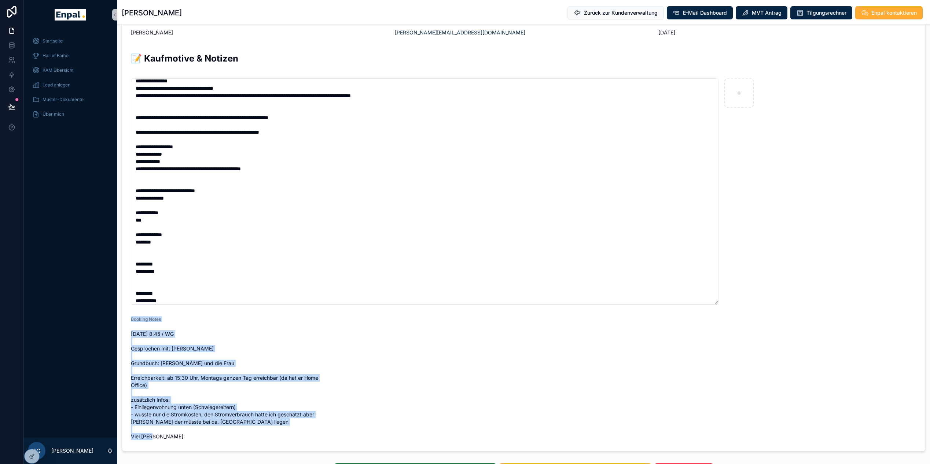
drag, startPoint x: 141, startPoint y: 444, endPoint x: 124, endPoint y: 322, distance: 123.2
click at [124, 322] on form "Persönliche Informationen Telefon [PHONE_NUMBER] Email [PERSON_NAME][EMAIL_ADDR…" at bounding box center [523, 87] width 803 height 727
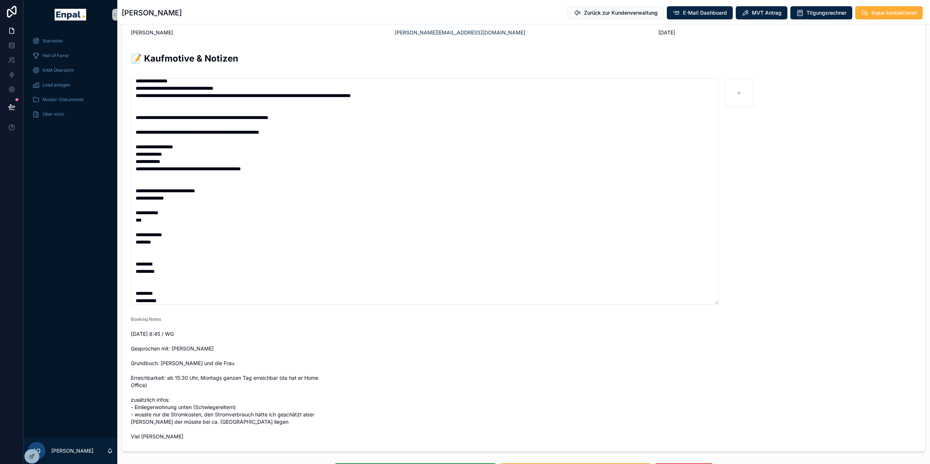
drag, startPoint x: 124, startPoint y: 322, endPoint x: 237, endPoint y: 351, distance: 116.5
click at [237, 351] on span "[DATE] 8:45 / WG Gesprochen mit: [PERSON_NAME] Grundbuch: [PERSON_NAME] und die…" at bounding box center [227, 386] width 192 height 110
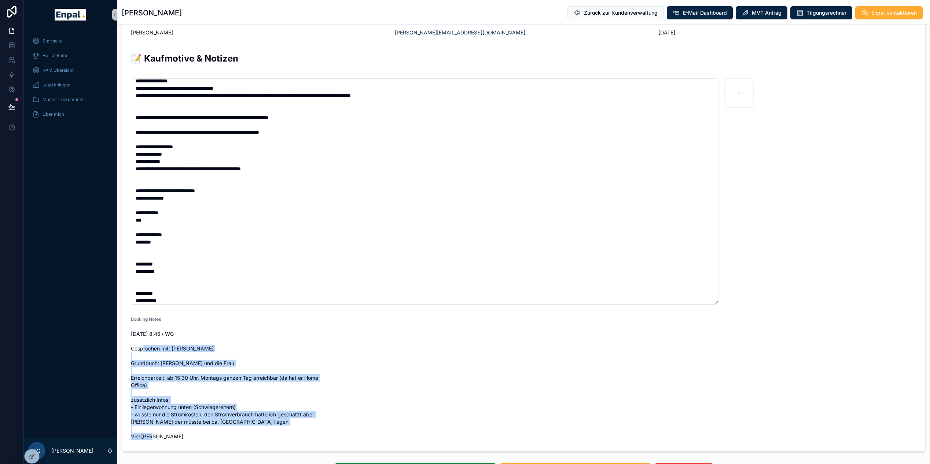
drag, startPoint x: 150, startPoint y: 442, endPoint x: 128, endPoint y: 351, distance: 93.1
click at [128, 351] on form "Persönliche Informationen Telefon [PHONE_NUMBER] Email [PERSON_NAME][EMAIL_ADDR…" at bounding box center [523, 87] width 803 height 727
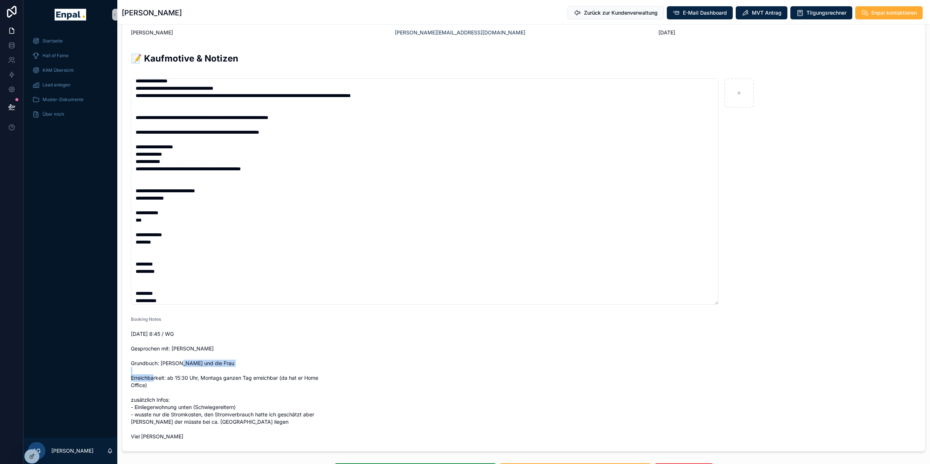
drag, startPoint x: 163, startPoint y: 363, endPoint x: 256, endPoint y: 368, distance: 92.8
click at [256, 368] on span "[DATE] 8:45 / WG Gesprochen mit: [PERSON_NAME] Grundbuch: [PERSON_NAME] und die…" at bounding box center [227, 386] width 192 height 110
drag, startPoint x: 136, startPoint y: 407, endPoint x: 207, endPoint y: 410, distance: 71.6
click at [207, 410] on span "[DATE] 8:45 / WG Gesprochen mit: [PERSON_NAME] Grundbuch: [PERSON_NAME] und die…" at bounding box center [227, 386] width 192 height 110
drag, startPoint x: 207, startPoint y: 410, endPoint x: 275, endPoint y: 419, distance: 67.6
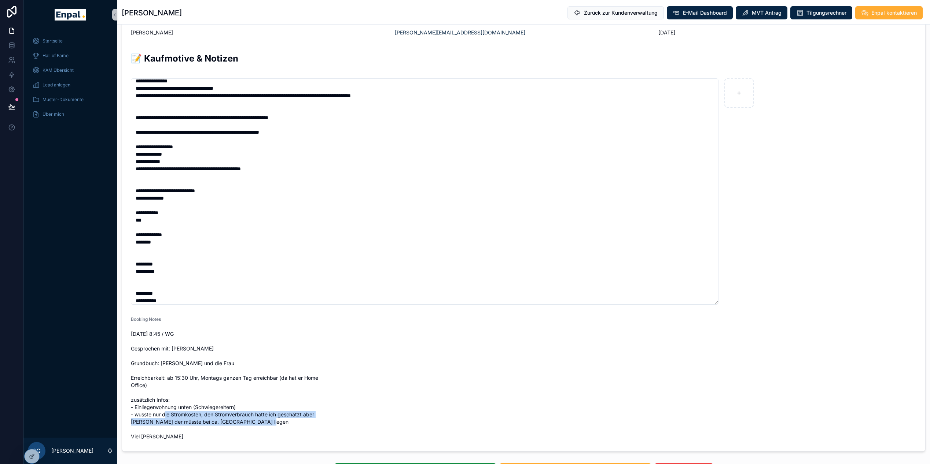
click at [275, 419] on span "[DATE] 8:45 / WG Gesprochen mit: [PERSON_NAME] Grundbuch: [PERSON_NAME] und die…" at bounding box center [227, 386] width 192 height 110
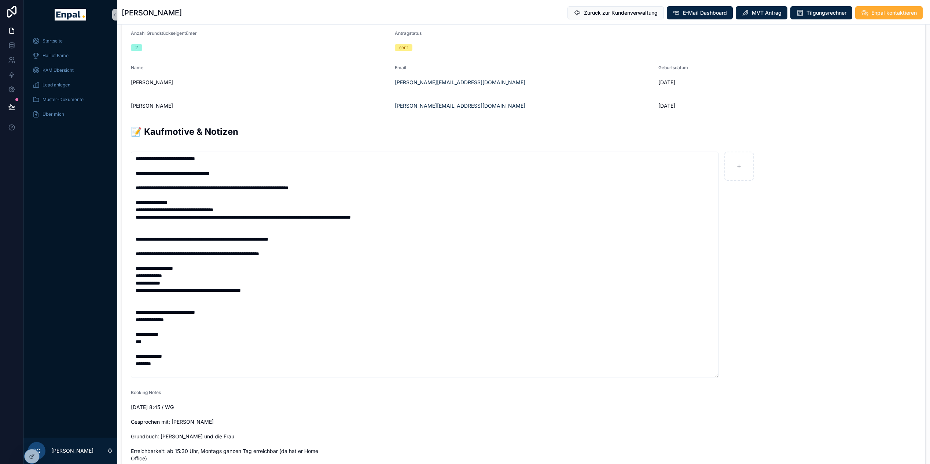
scroll to position [367, 0]
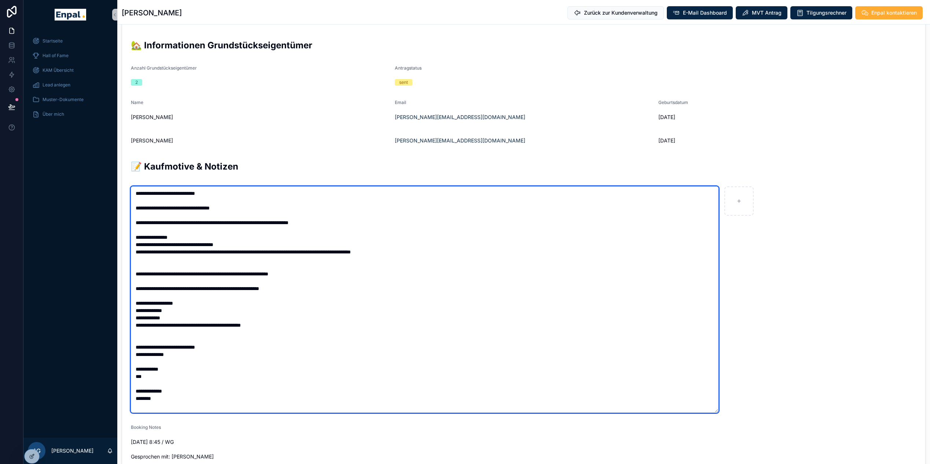
drag, startPoint x: 135, startPoint y: 194, endPoint x: 155, endPoint y: 231, distance: 42.0
click at [155, 231] on textarea "scrollable content" at bounding box center [424, 300] width 587 height 226
click at [164, 297] on textarea "scrollable content" at bounding box center [424, 300] width 587 height 226
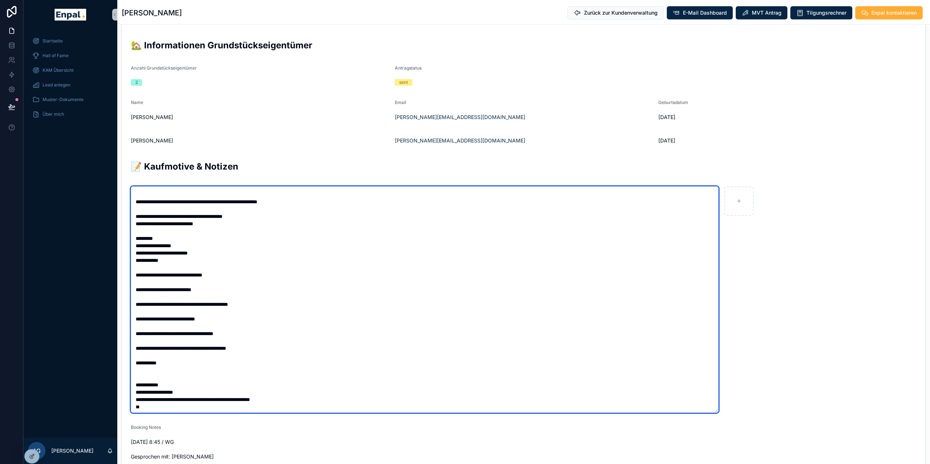
scroll to position [374, 0]
type textarea "**********"
drag, startPoint x: 136, startPoint y: 240, endPoint x: 199, endPoint y: 402, distance: 174.4
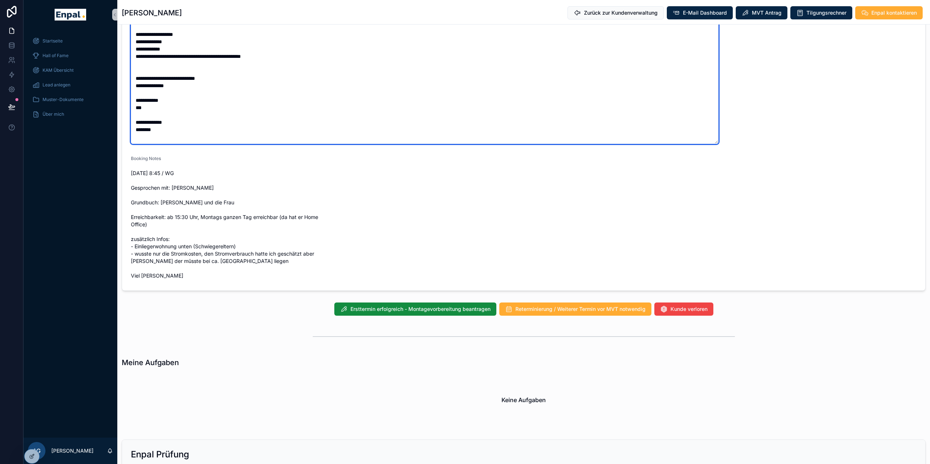
scroll to position [641, 0]
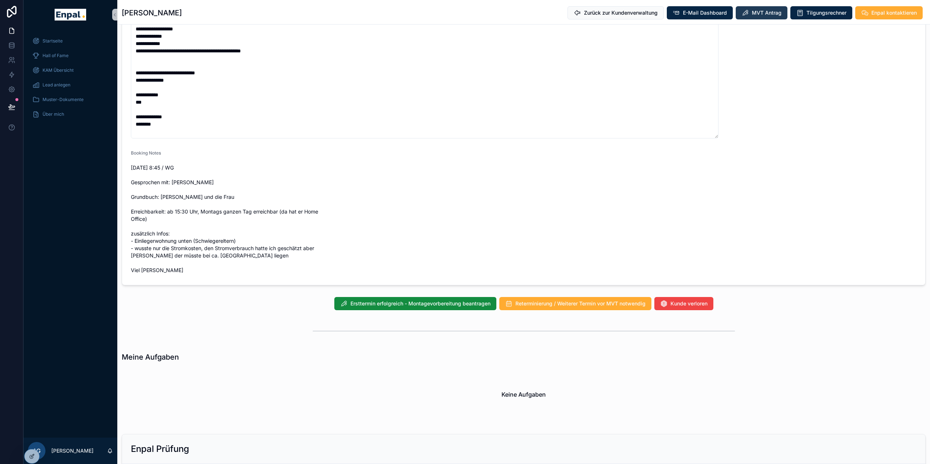
click at [765, 13] on span "MVT Antrag" at bounding box center [767, 12] width 30 height 7
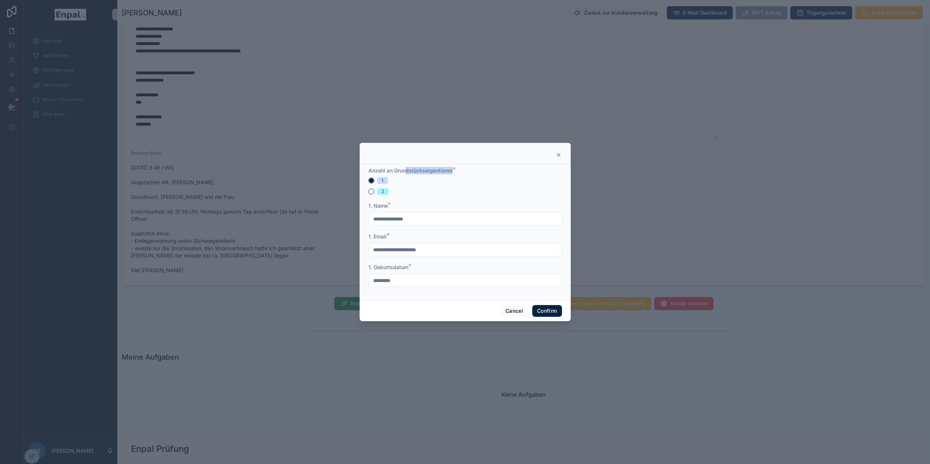
drag, startPoint x: 405, startPoint y: 173, endPoint x: 458, endPoint y: 176, distance: 53.2
click at [458, 174] on div "Anzahl an Grundstückseigentümer *" at bounding box center [465, 170] width 194 height 7
click at [556, 158] on icon at bounding box center [559, 155] width 6 height 6
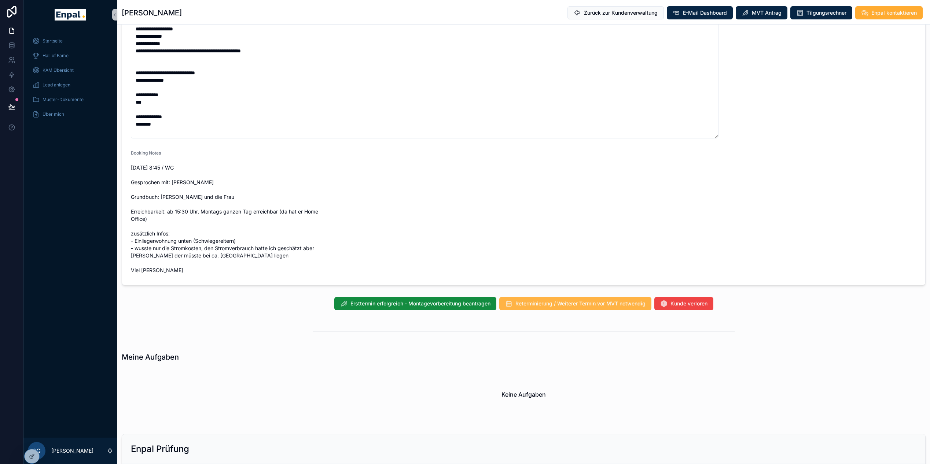
click at [567, 307] on span "Reterminierung / Weiterer Termin vor MVT notwendig" at bounding box center [580, 303] width 130 height 7
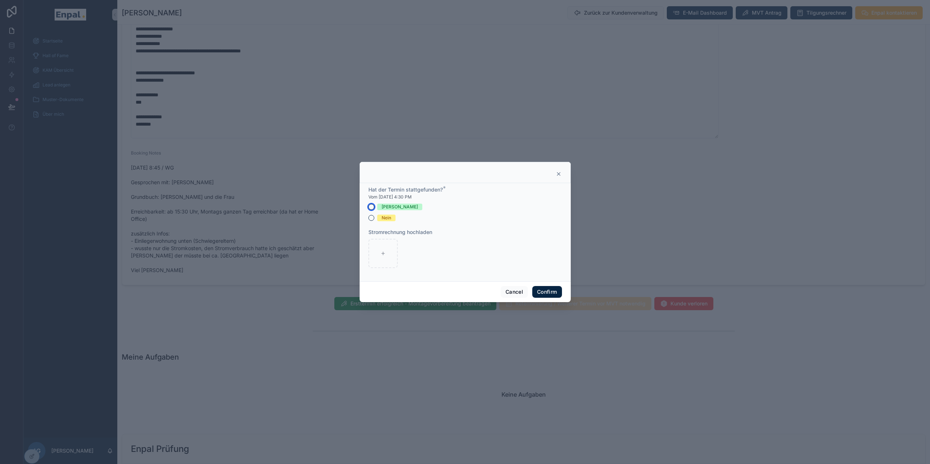
click at [369, 210] on button "[PERSON_NAME]" at bounding box center [371, 207] width 6 height 6
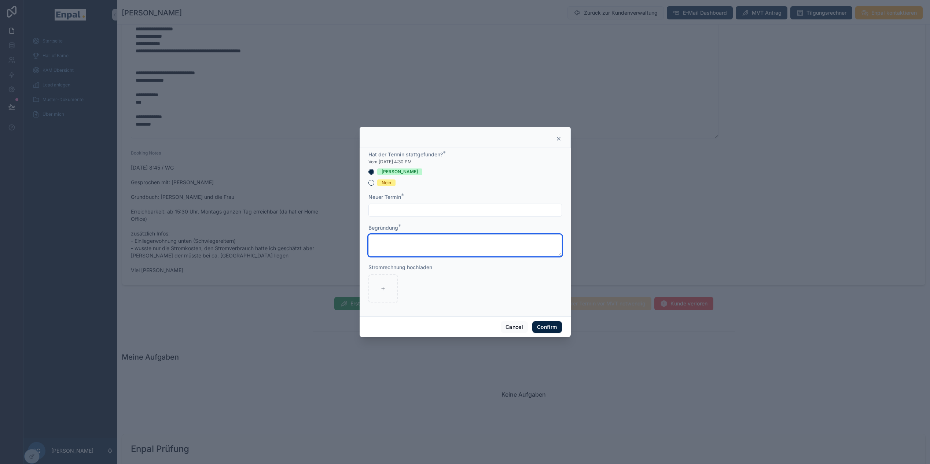
click at [377, 241] on textarea at bounding box center [465, 246] width 194 height 22
click at [552, 142] on div at bounding box center [465, 139] width 193 height 6
click at [556, 142] on icon at bounding box center [559, 139] width 6 height 6
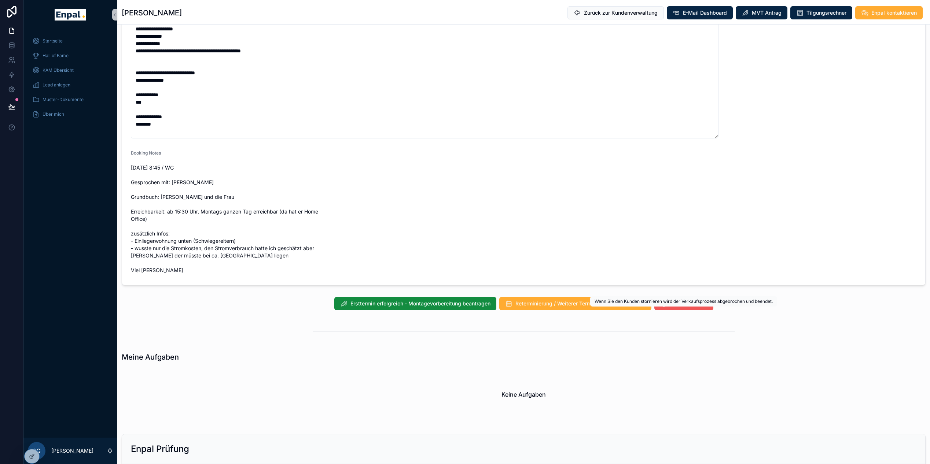
click at [674, 307] on span "Kunde verloren" at bounding box center [688, 303] width 37 height 7
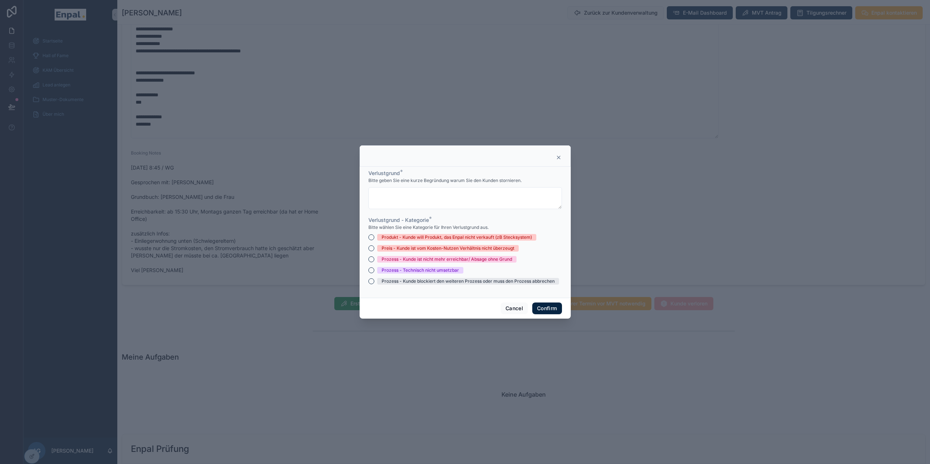
click at [556, 160] on icon at bounding box center [559, 158] width 6 height 6
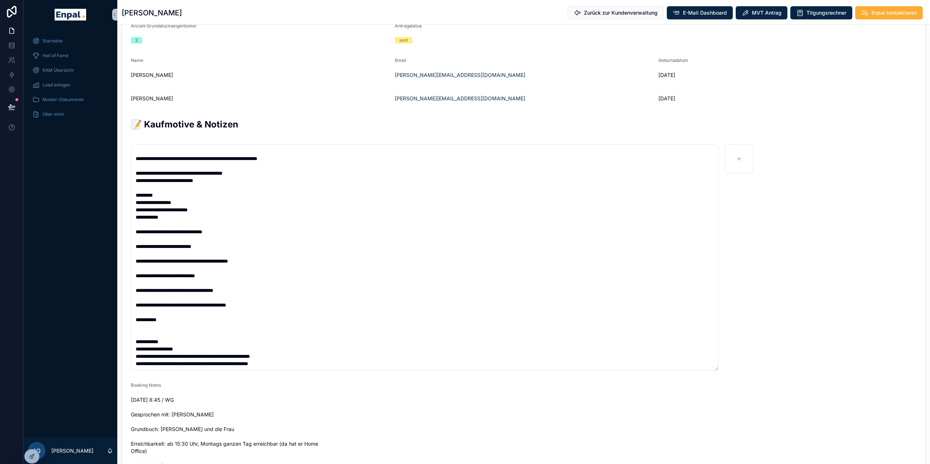
scroll to position [588, 0]
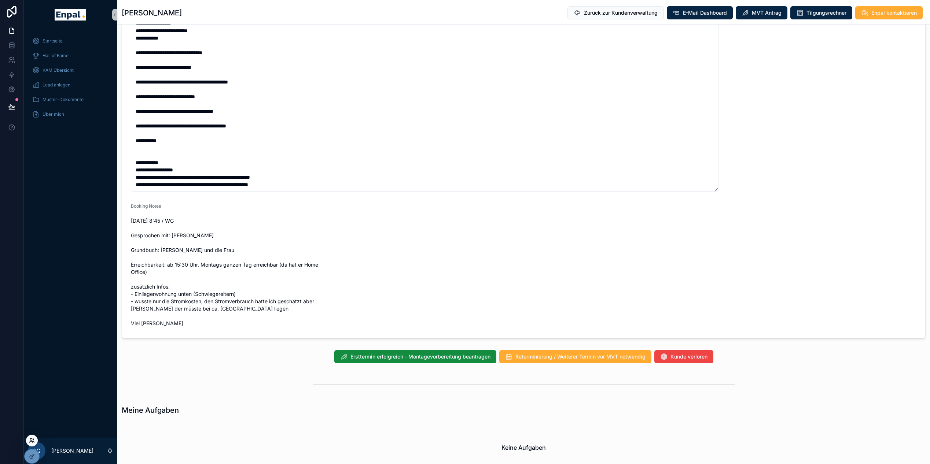
click at [29, 442] on icon at bounding box center [32, 441] width 6 height 6
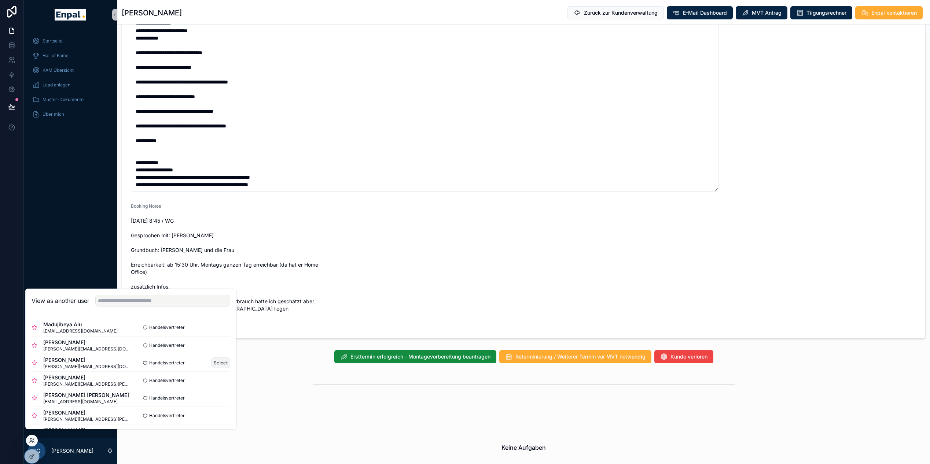
click at [217, 368] on button "Select" at bounding box center [220, 363] width 19 height 11
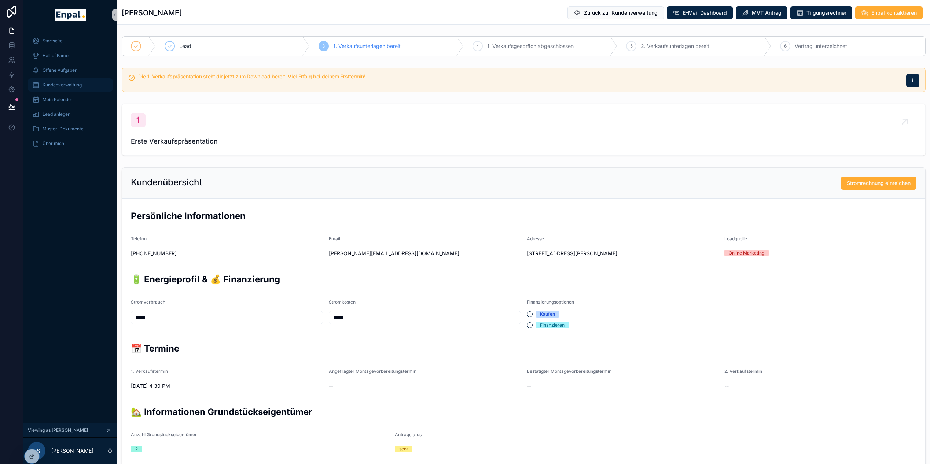
click at [70, 89] on div "Kundenverwaltung" at bounding box center [70, 85] width 76 height 12
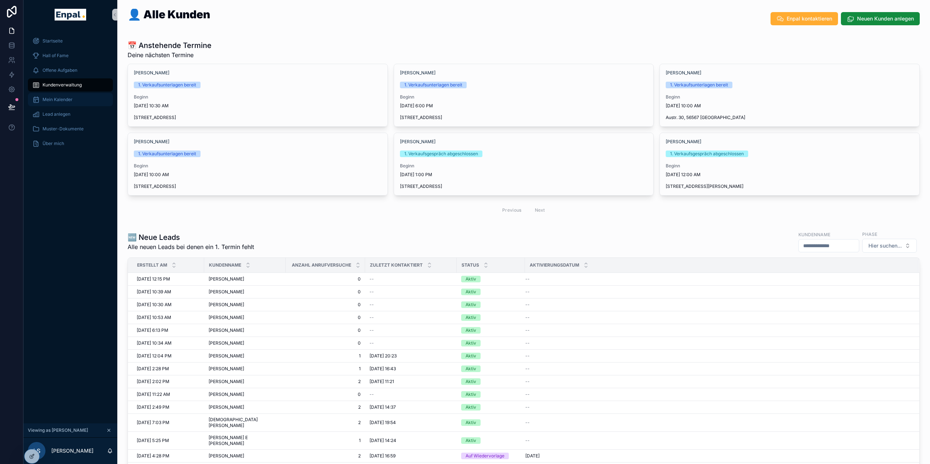
click at [71, 102] on span "Mein Kalender" at bounding box center [58, 100] width 30 height 6
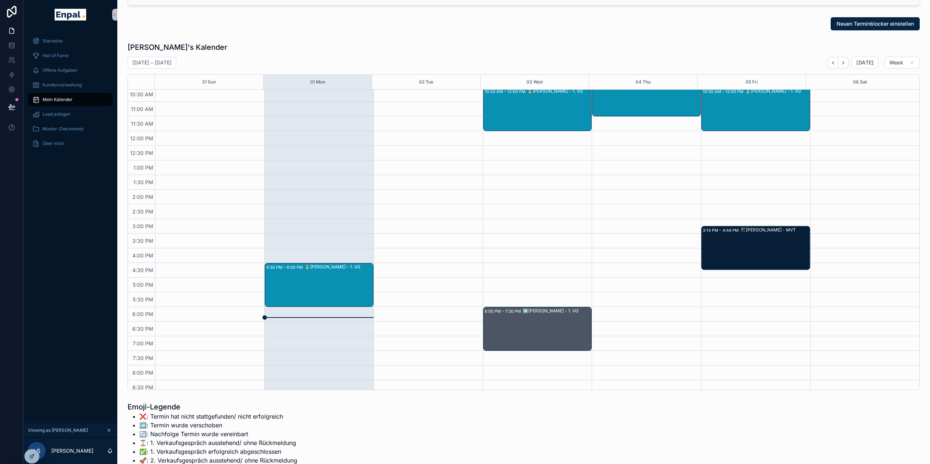
scroll to position [124, 0]
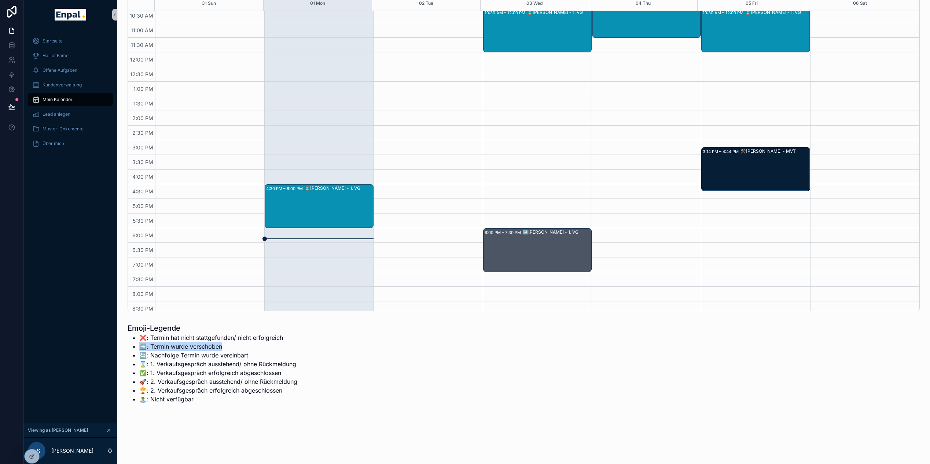
drag, startPoint x: 235, startPoint y: 351, endPoint x: 140, endPoint y: 352, distance: 95.3
click at [140, 351] on li "➡️: Termin wurde verschoben" at bounding box center [218, 346] width 158 height 9
click at [153, 351] on li "➡️: Termin wurde verschoben" at bounding box center [218, 346] width 158 height 9
drag, startPoint x: 151, startPoint y: 352, endPoint x: 220, endPoint y: 353, distance: 69.6
click at [220, 351] on li "➡️: Termin wurde verschoben" at bounding box center [218, 346] width 158 height 9
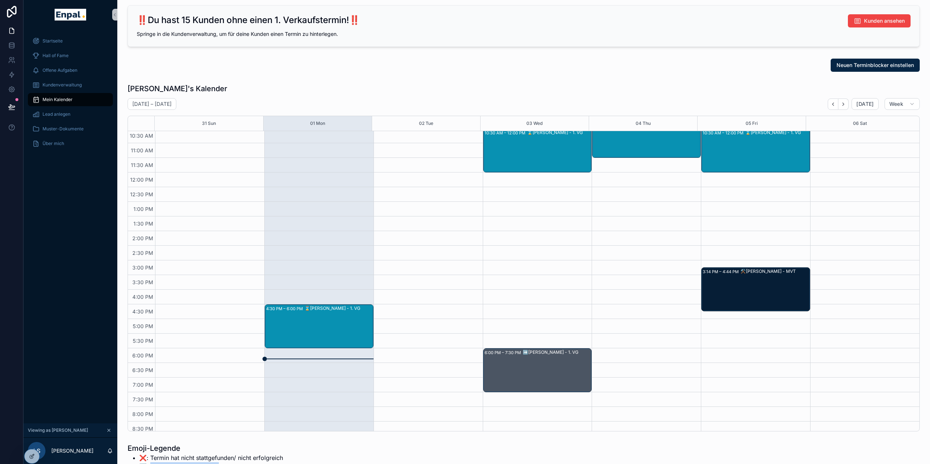
scroll to position [0, 0]
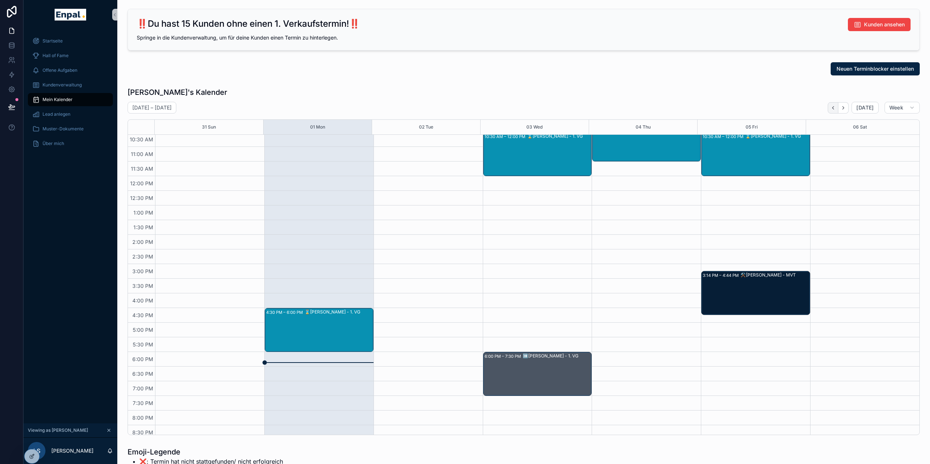
click at [832, 111] on button "Back" at bounding box center [833, 107] width 11 height 11
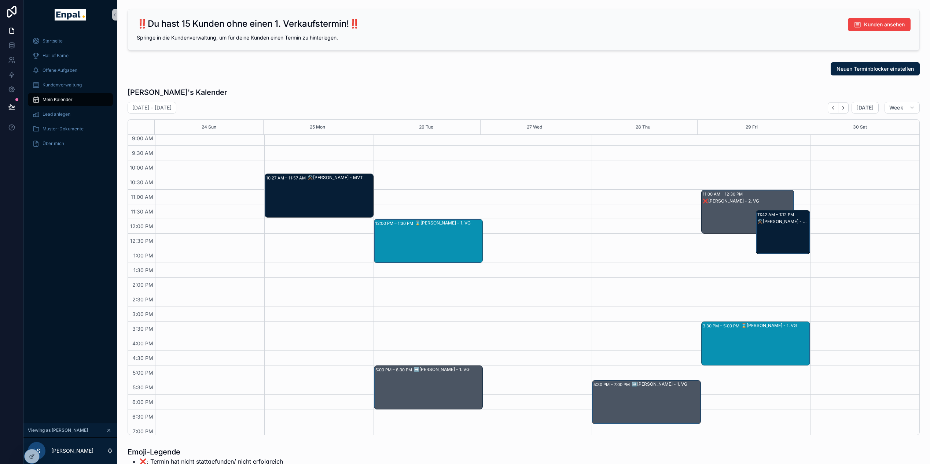
scroll to position [109, 0]
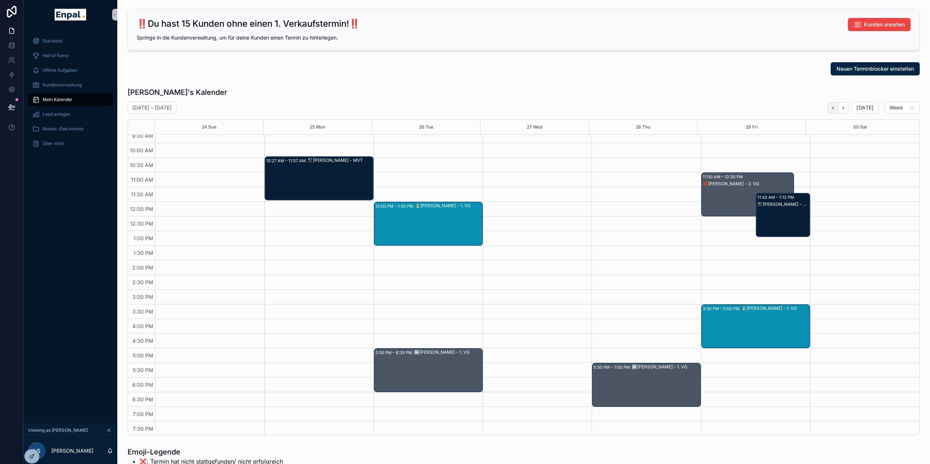
click at [833, 107] on icon "Back" at bounding box center [832, 107] width 5 height 5
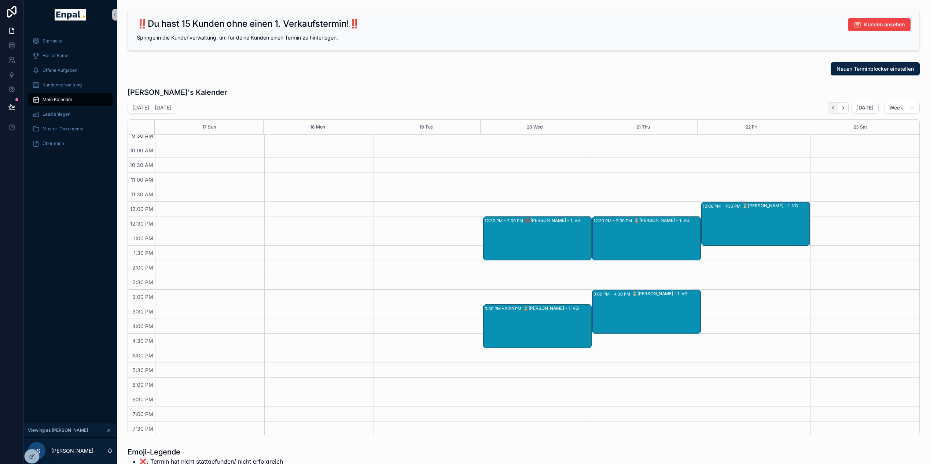
click at [831, 112] on button "Back" at bounding box center [833, 107] width 11 height 11
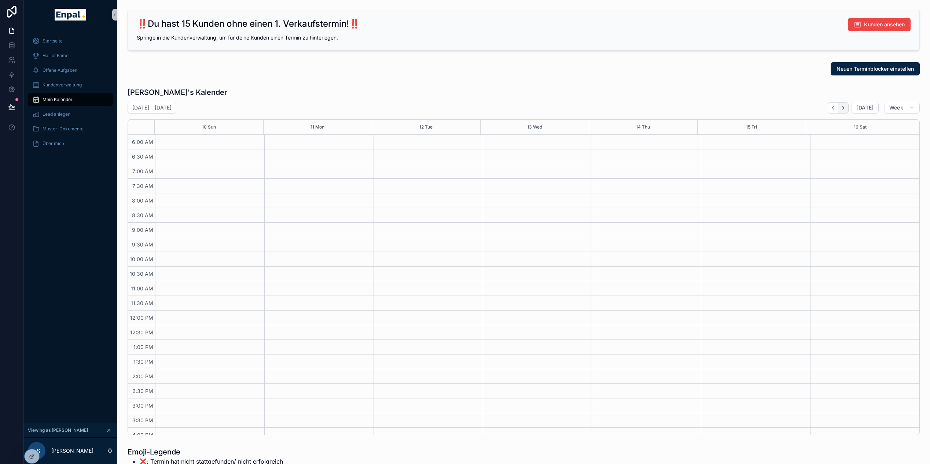
click at [846, 108] on icon "Next" at bounding box center [842, 107] width 5 height 5
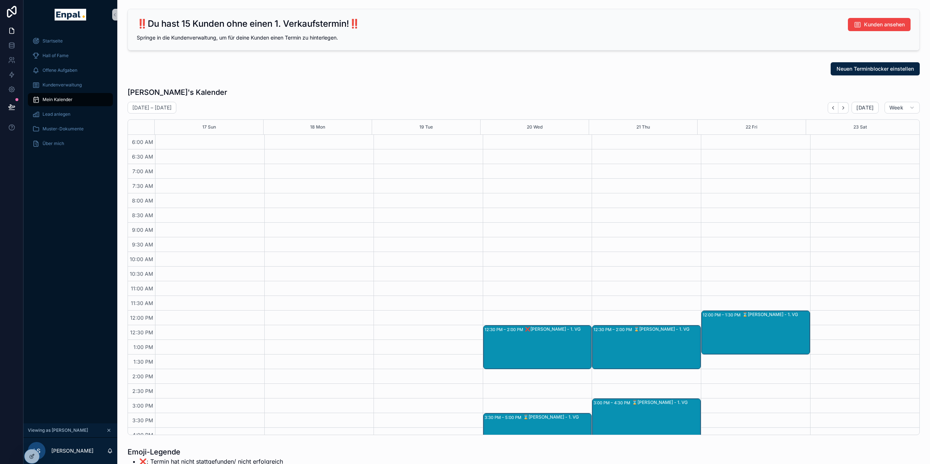
click at [846, 108] on icon "Next" at bounding box center [842, 107] width 5 height 5
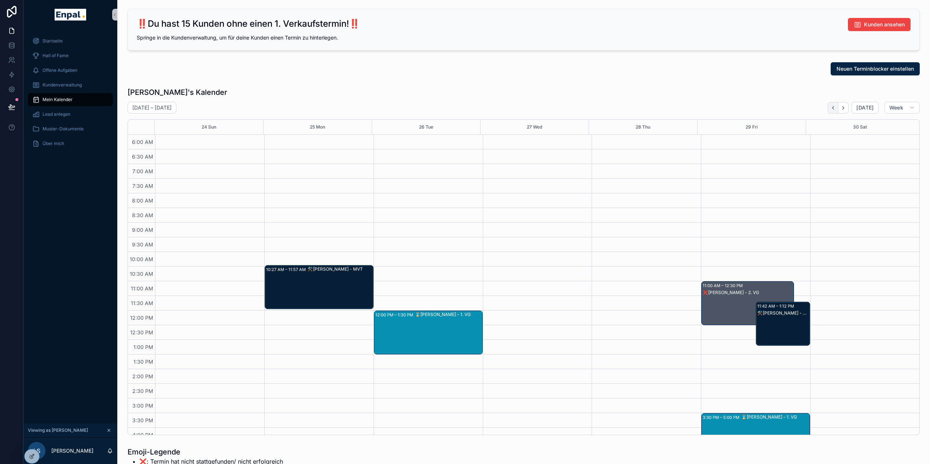
click at [838, 109] on button "Back" at bounding box center [833, 107] width 11 height 11
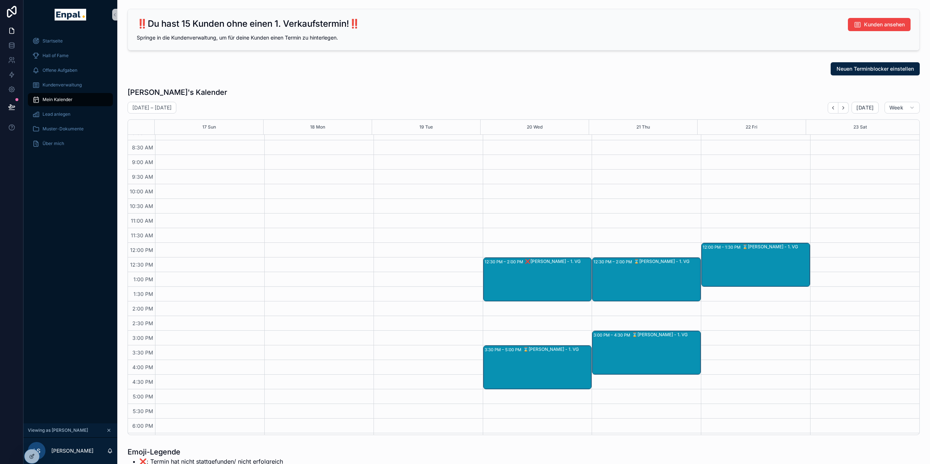
scroll to position [144, 0]
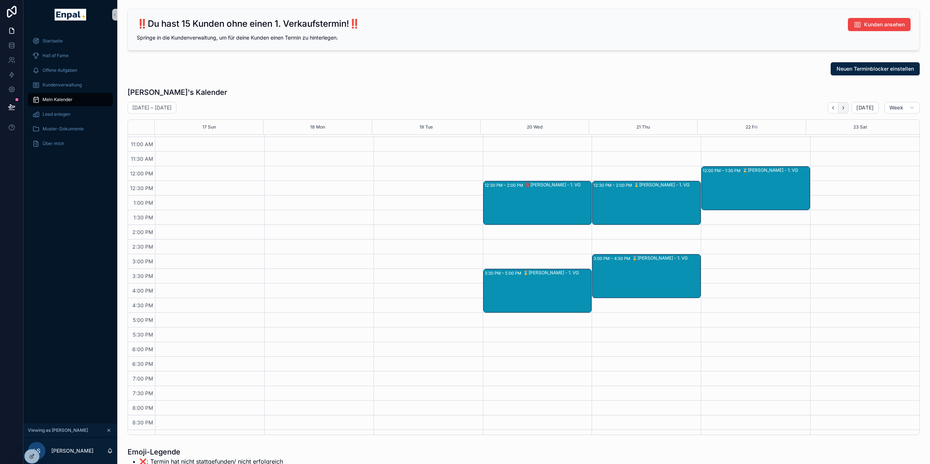
click at [843, 107] on icon "Next" at bounding box center [842, 107] width 5 height 5
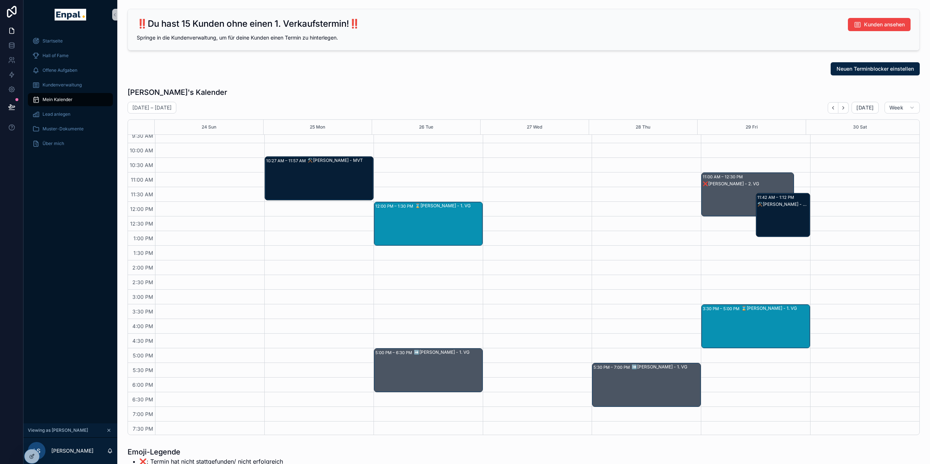
scroll to position [21, 0]
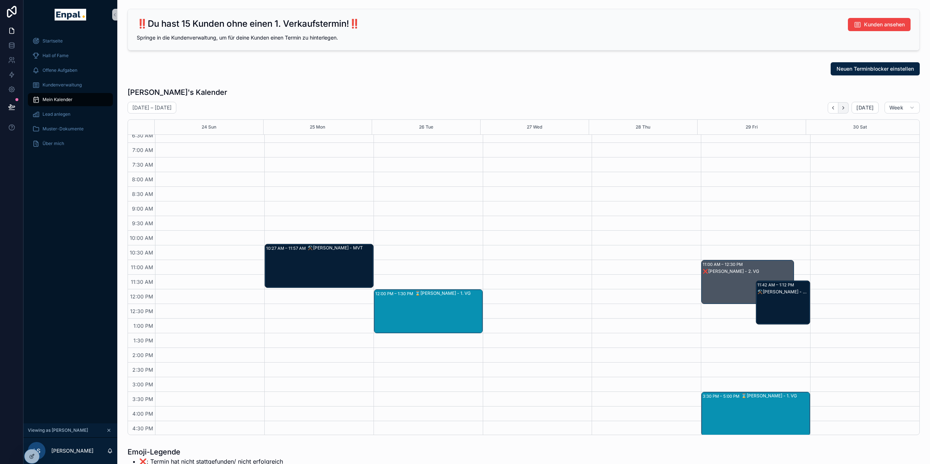
click at [845, 105] on icon "Next" at bounding box center [842, 107] width 5 height 5
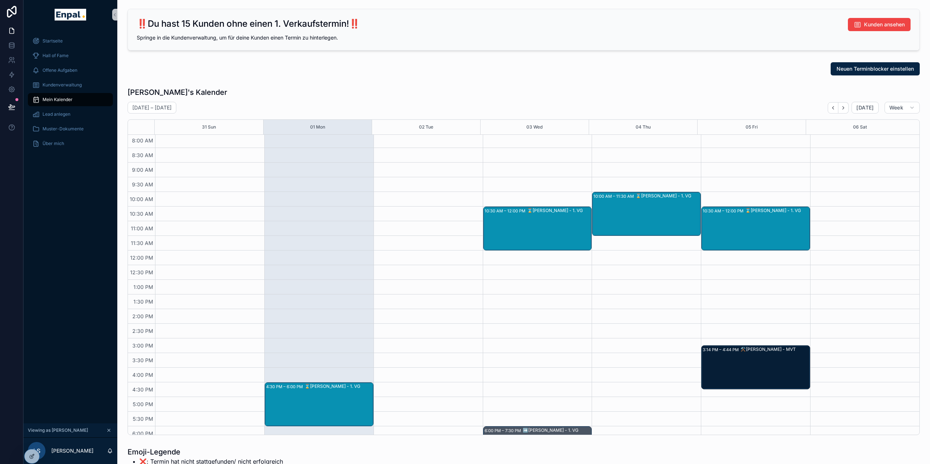
scroll to position [163, 0]
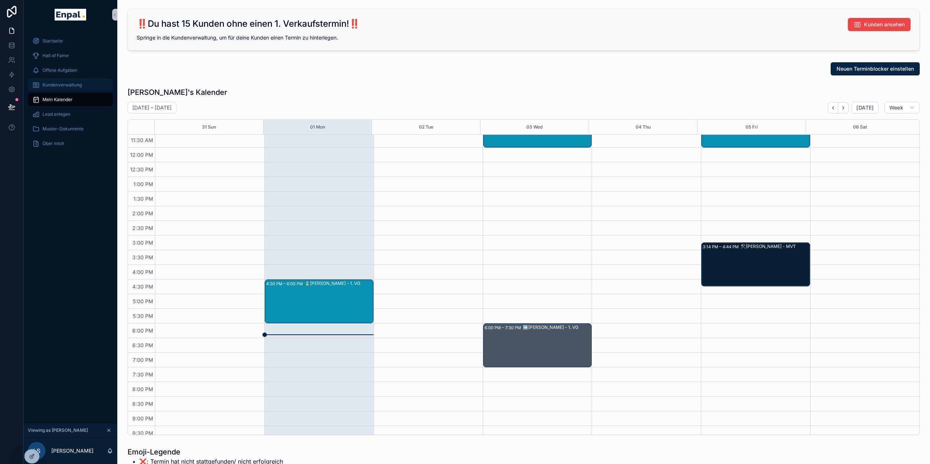
click at [69, 81] on div "Kundenverwaltung" at bounding box center [70, 85] width 76 height 12
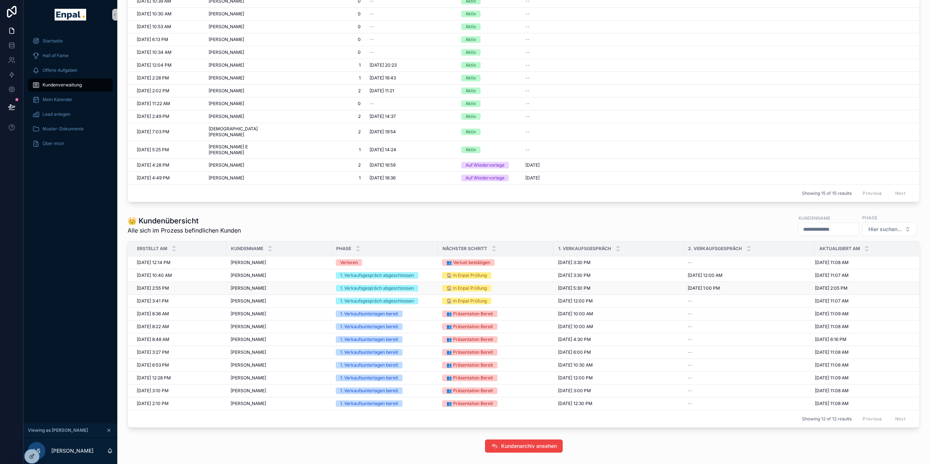
scroll to position [291, 0]
click at [56, 103] on div "Mein Kalender" at bounding box center [70, 100] width 76 height 12
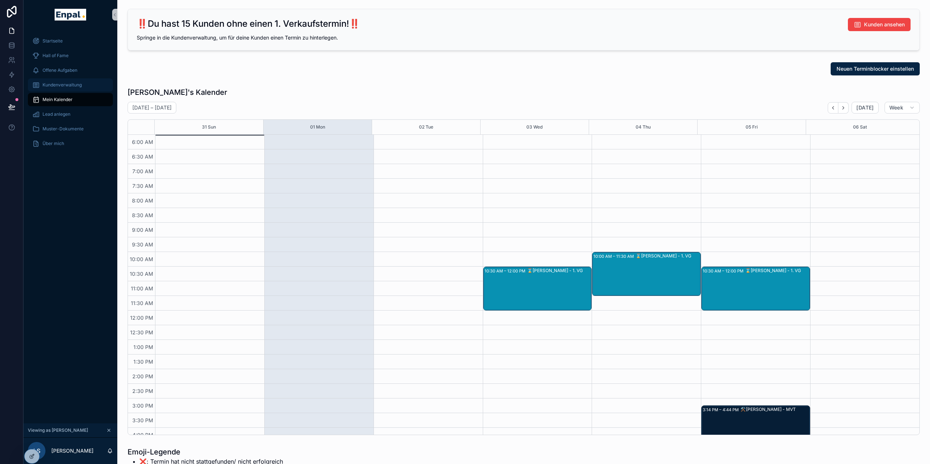
click at [65, 85] on span "Kundenverwaltung" at bounding box center [62, 85] width 39 height 6
